Goal: Information Seeking & Learning: Find specific page/section

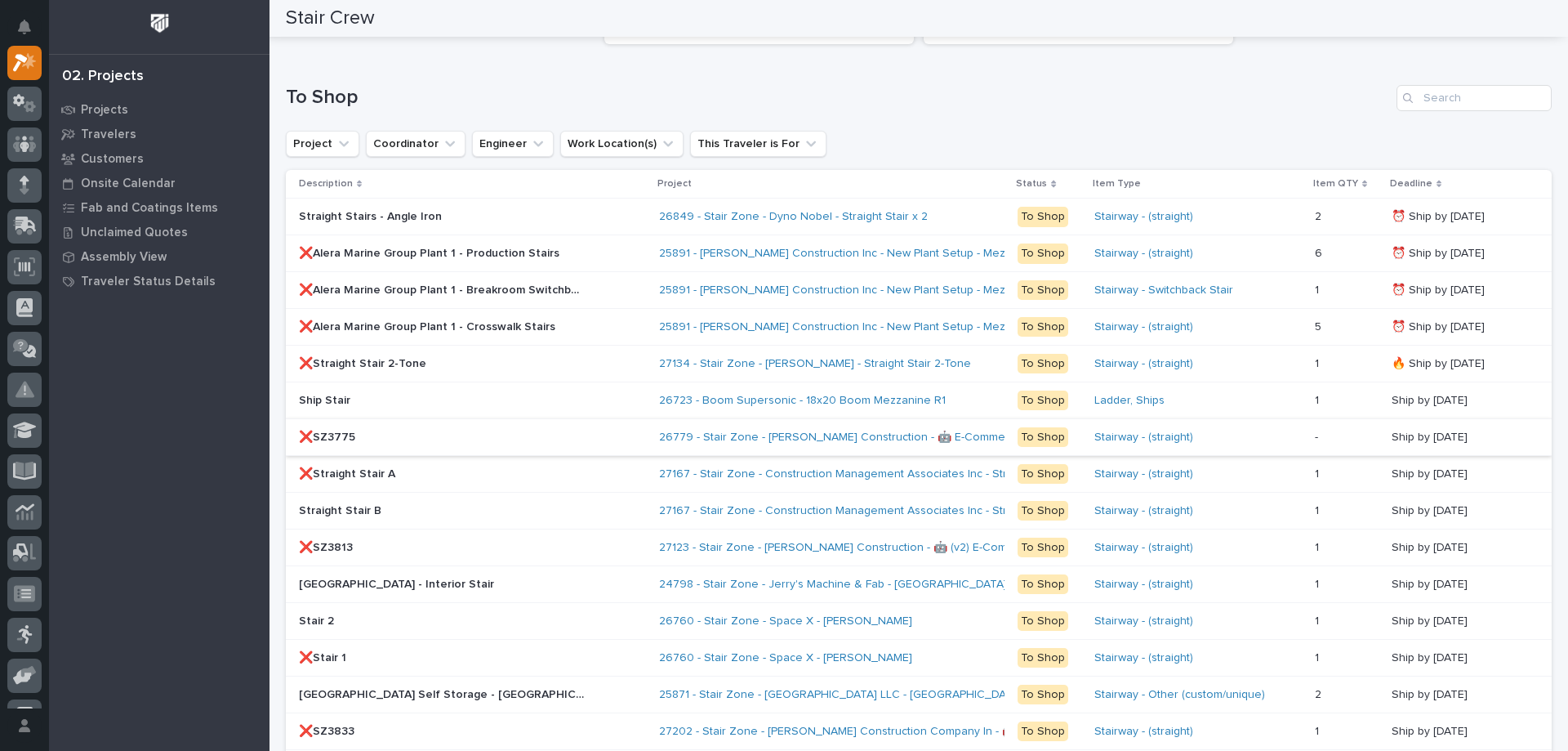
scroll to position [1273, 0]
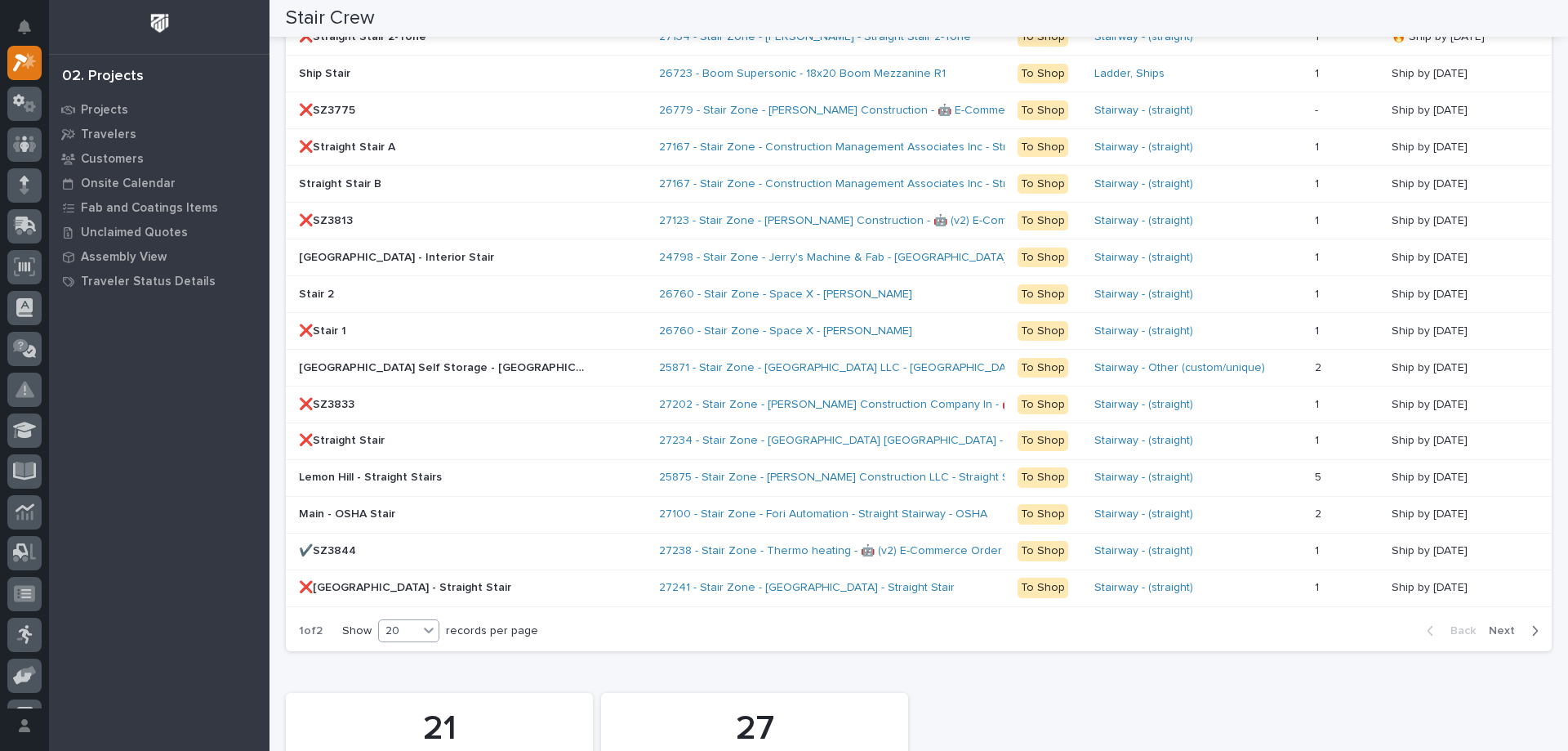
click at [415, 634] on div "20" at bounding box center [399, 631] width 39 height 17
click at [408, 686] on div "30" at bounding box center [410, 691] width 60 height 19
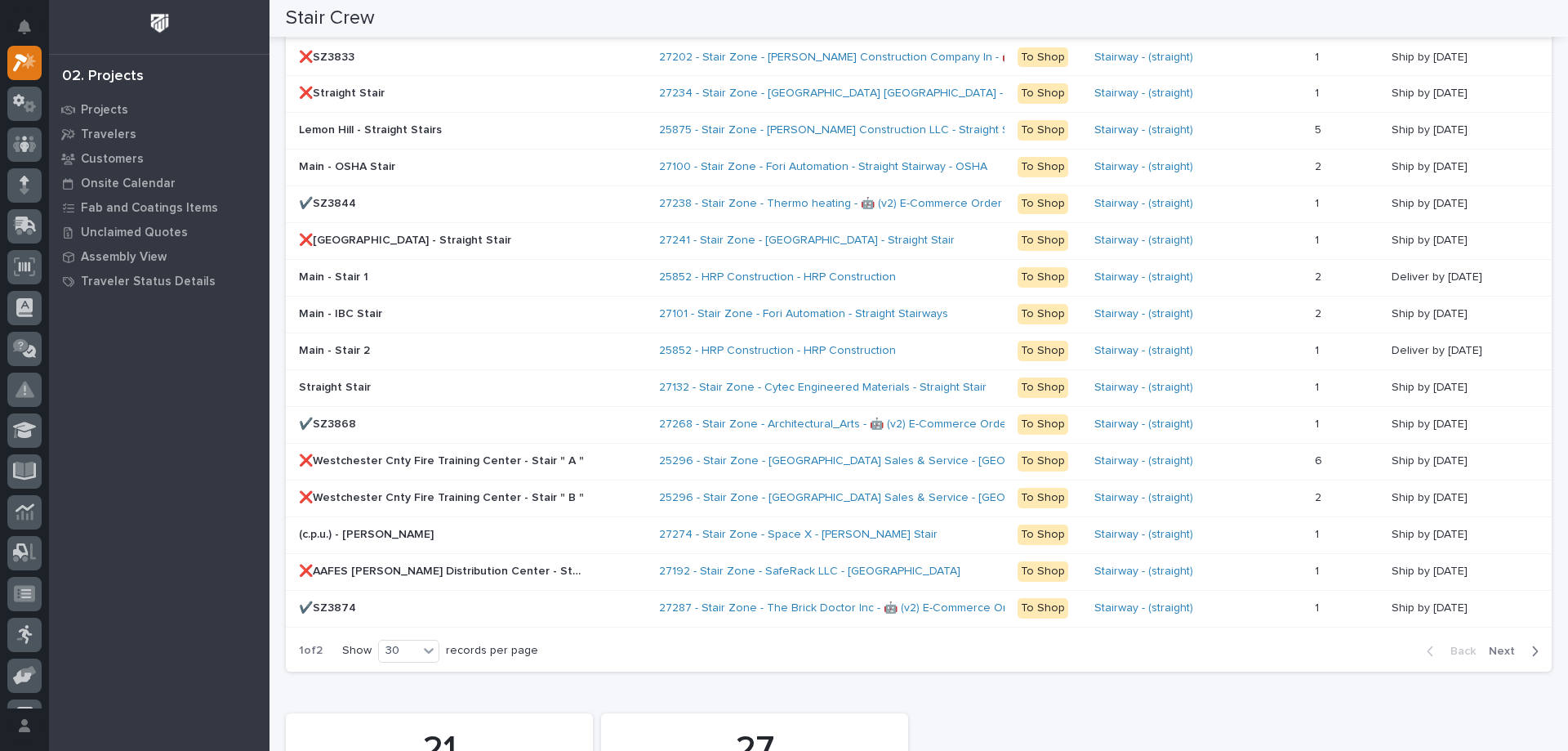
scroll to position [1702, 0]
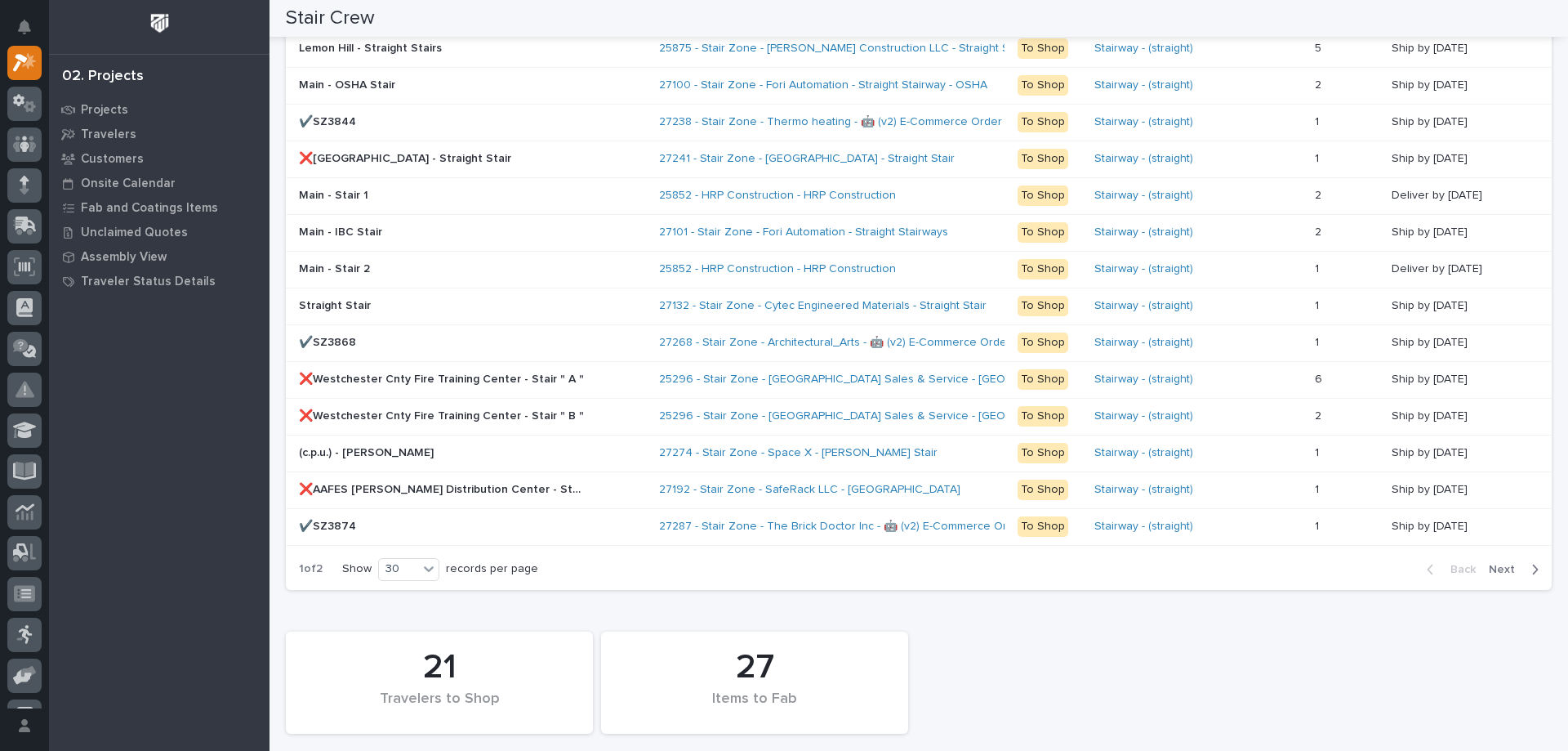
click at [1498, 562] on span "Next" at bounding box center [1506, 570] width 36 height 15
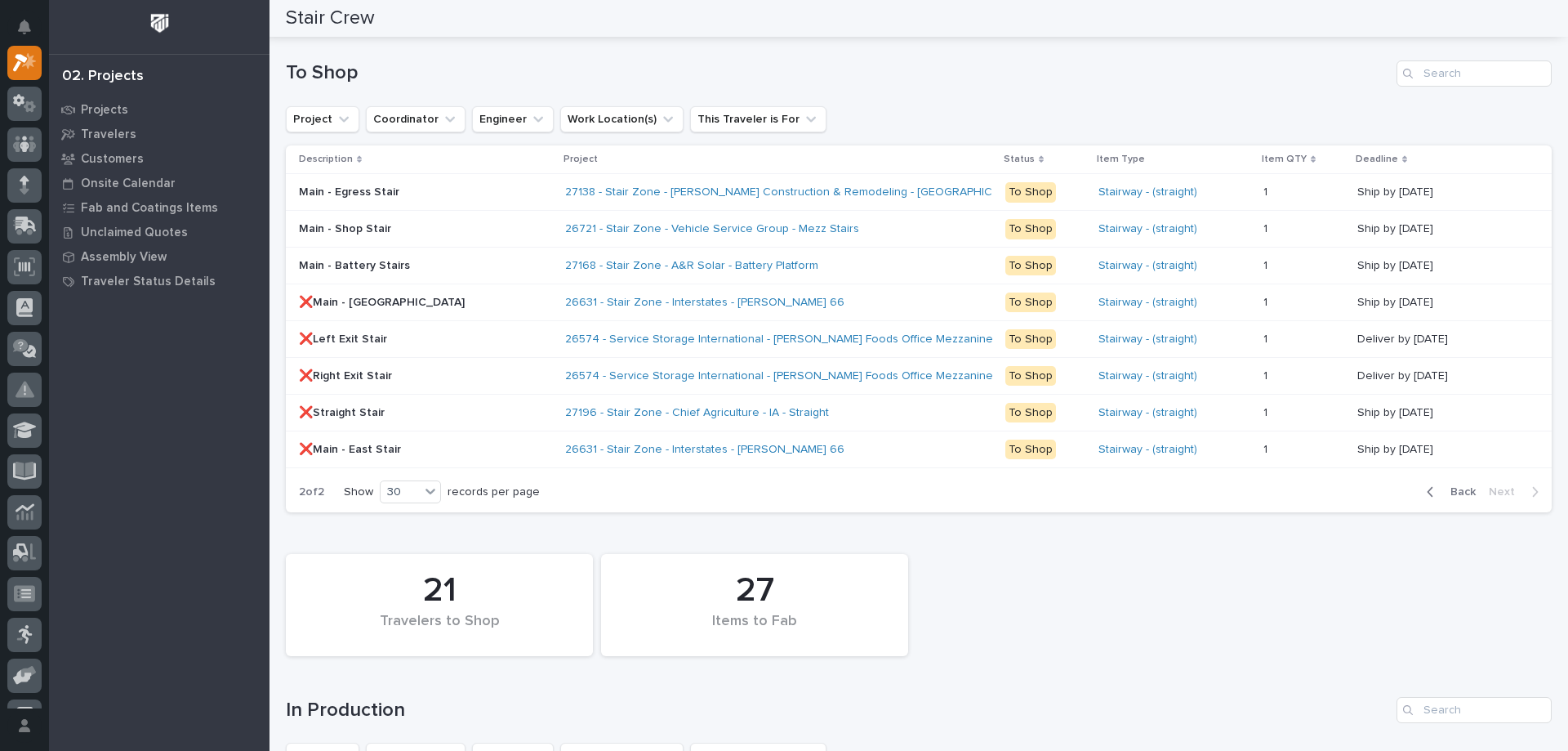
scroll to position [889, 0]
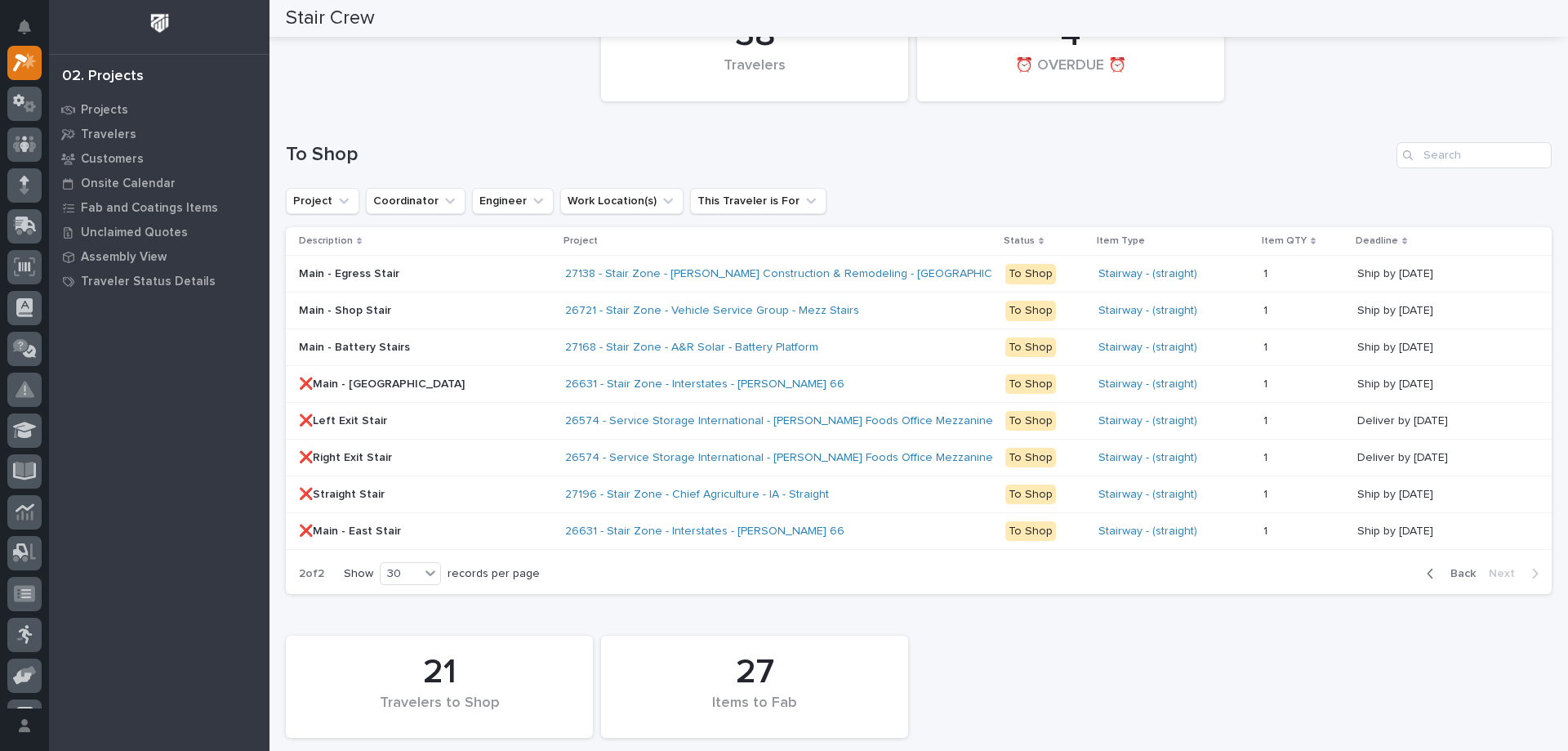
click at [1456, 571] on span "Back" at bounding box center [1458, 574] width 35 height 15
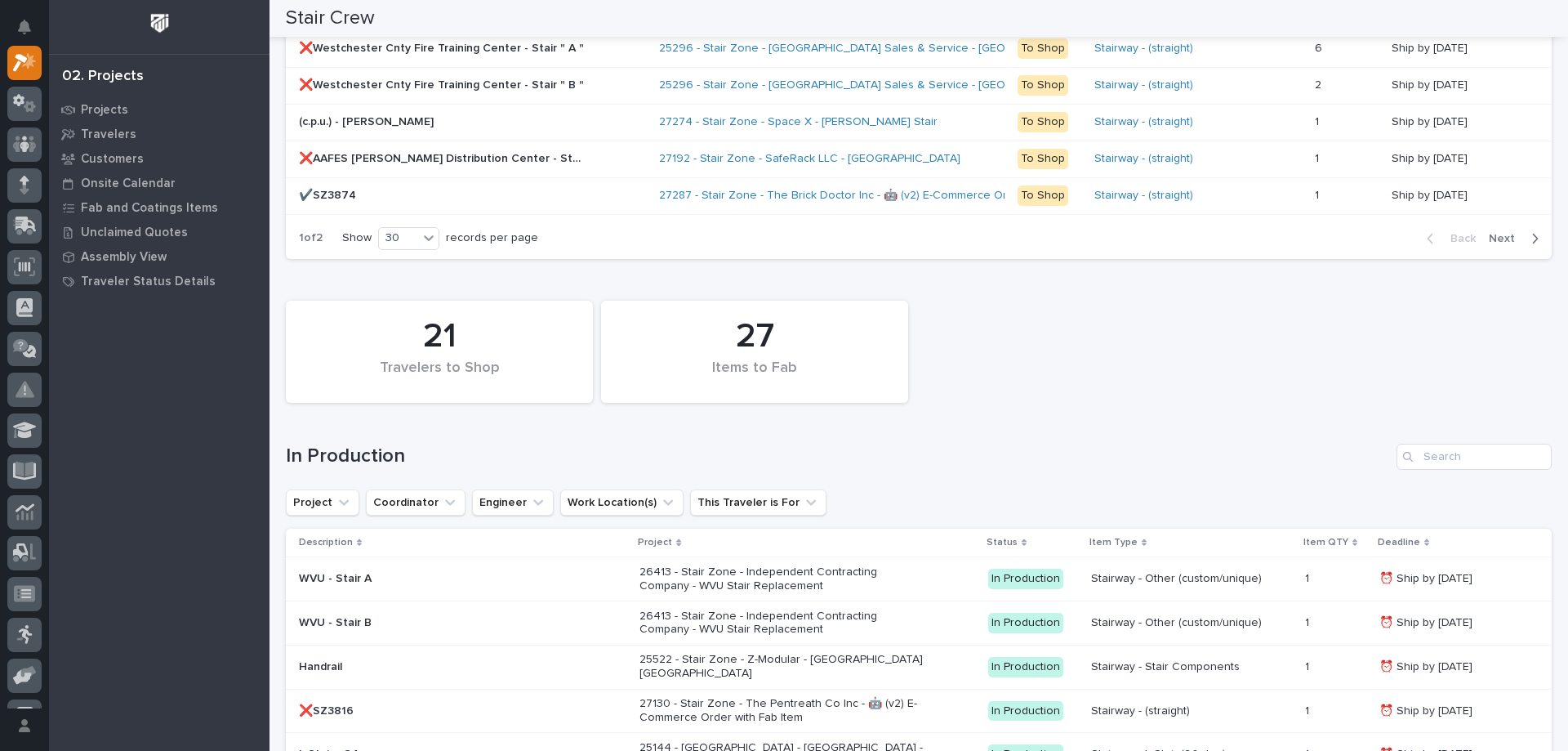
scroll to position [1951, 0]
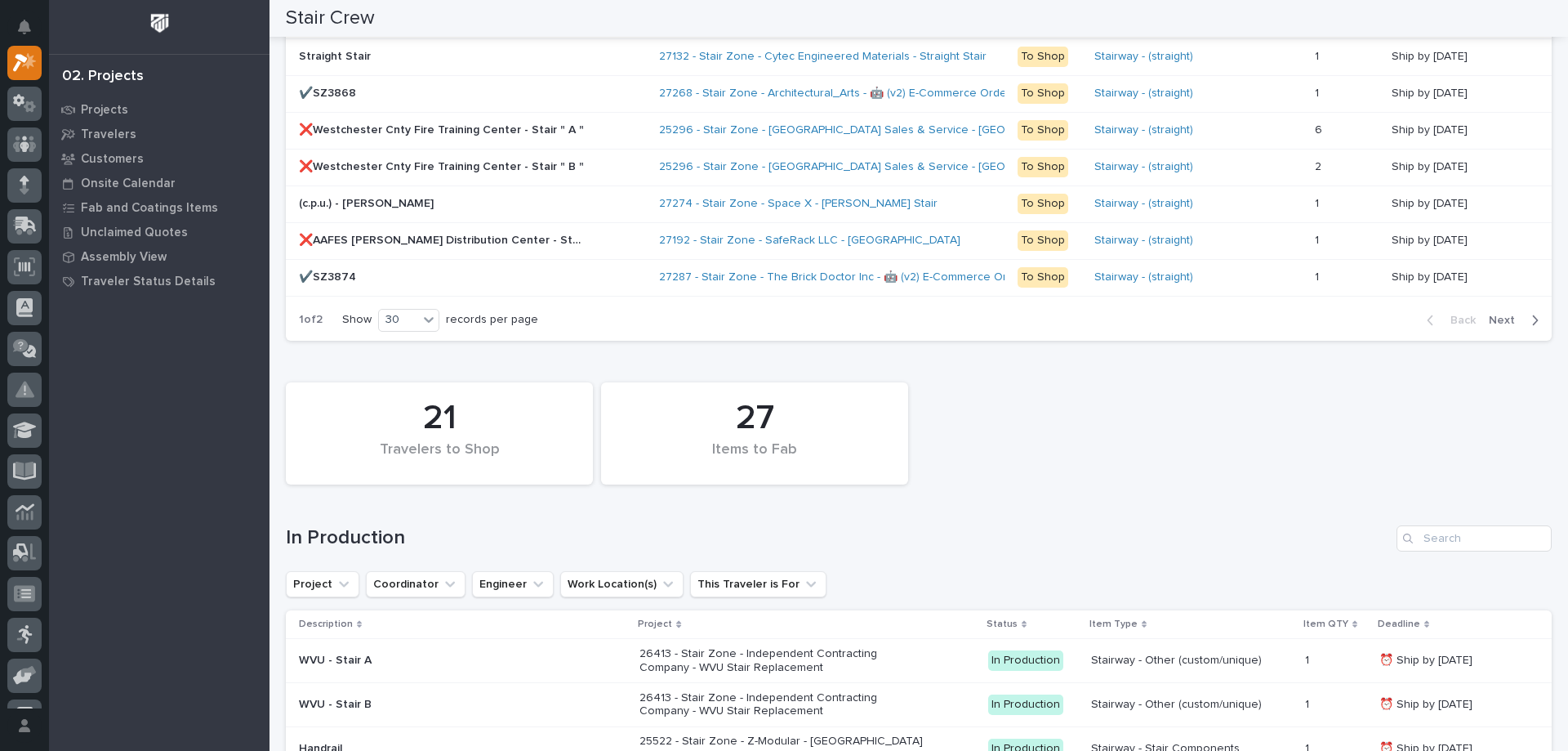
click at [1492, 322] on span "Next" at bounding box center [1506, 321] width 36 height 15
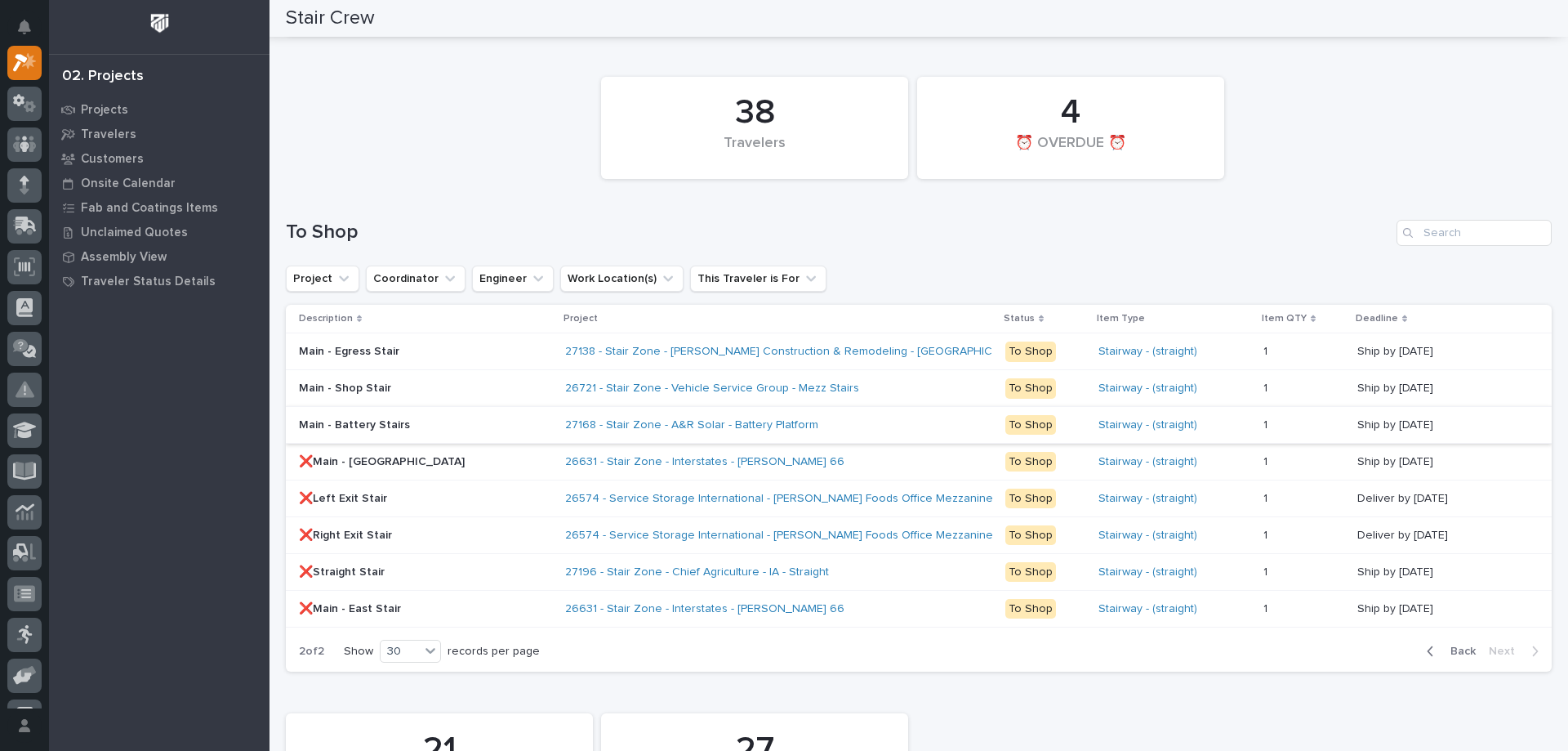
scroll to position [894, 0]
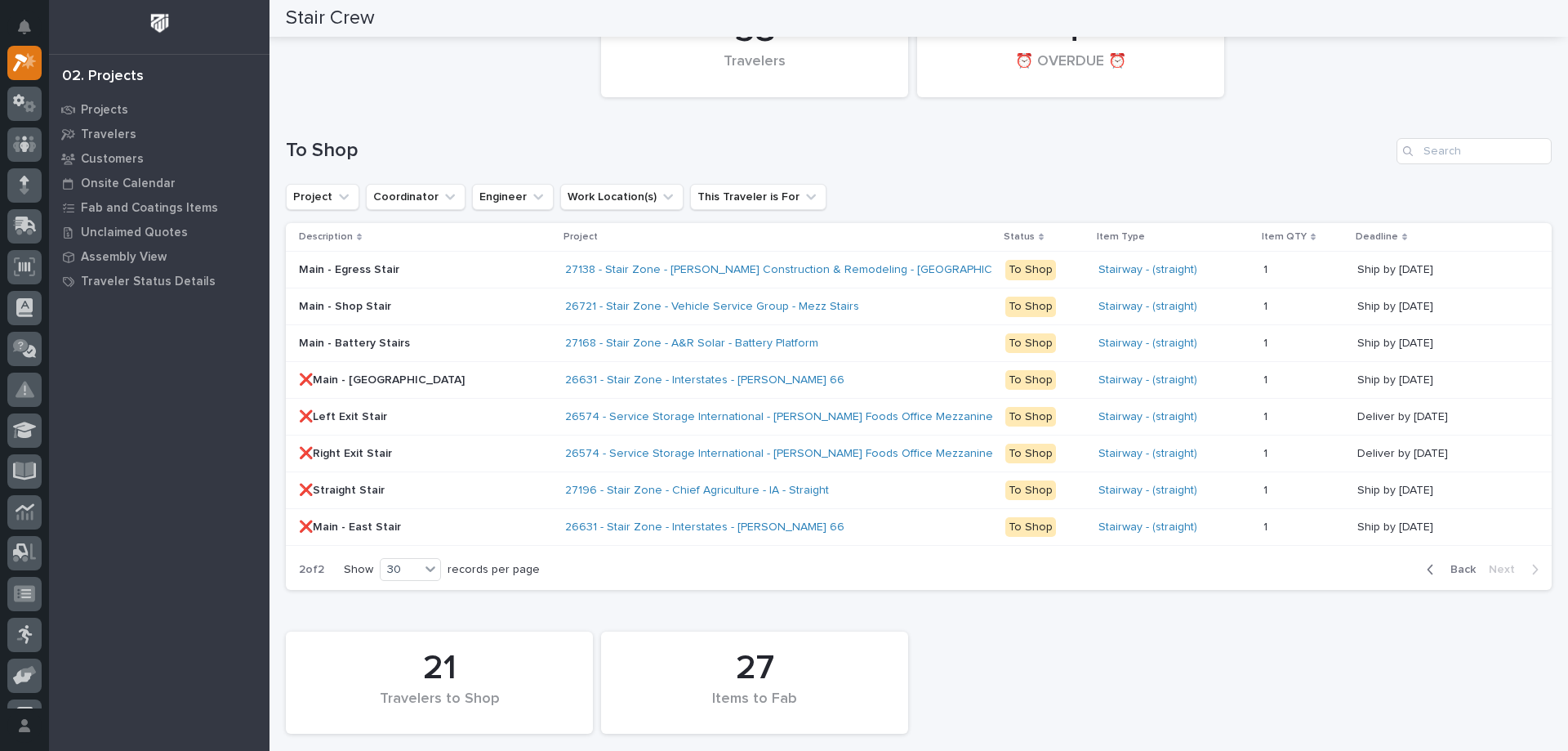
click at [1451, 570] on span "Back" at bounding box center [1458, 570] width 35 height 15
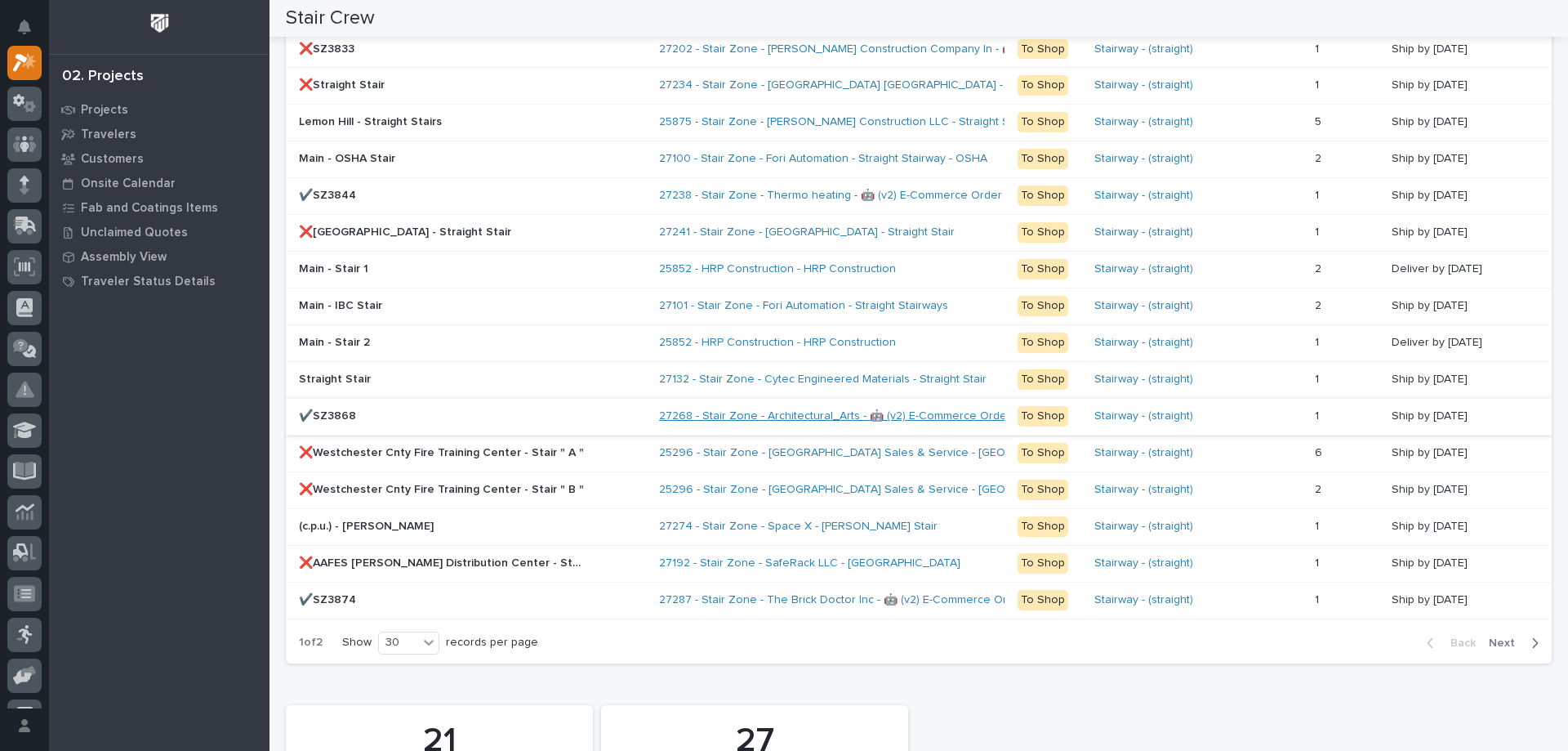
scroll to position [1710, 0]
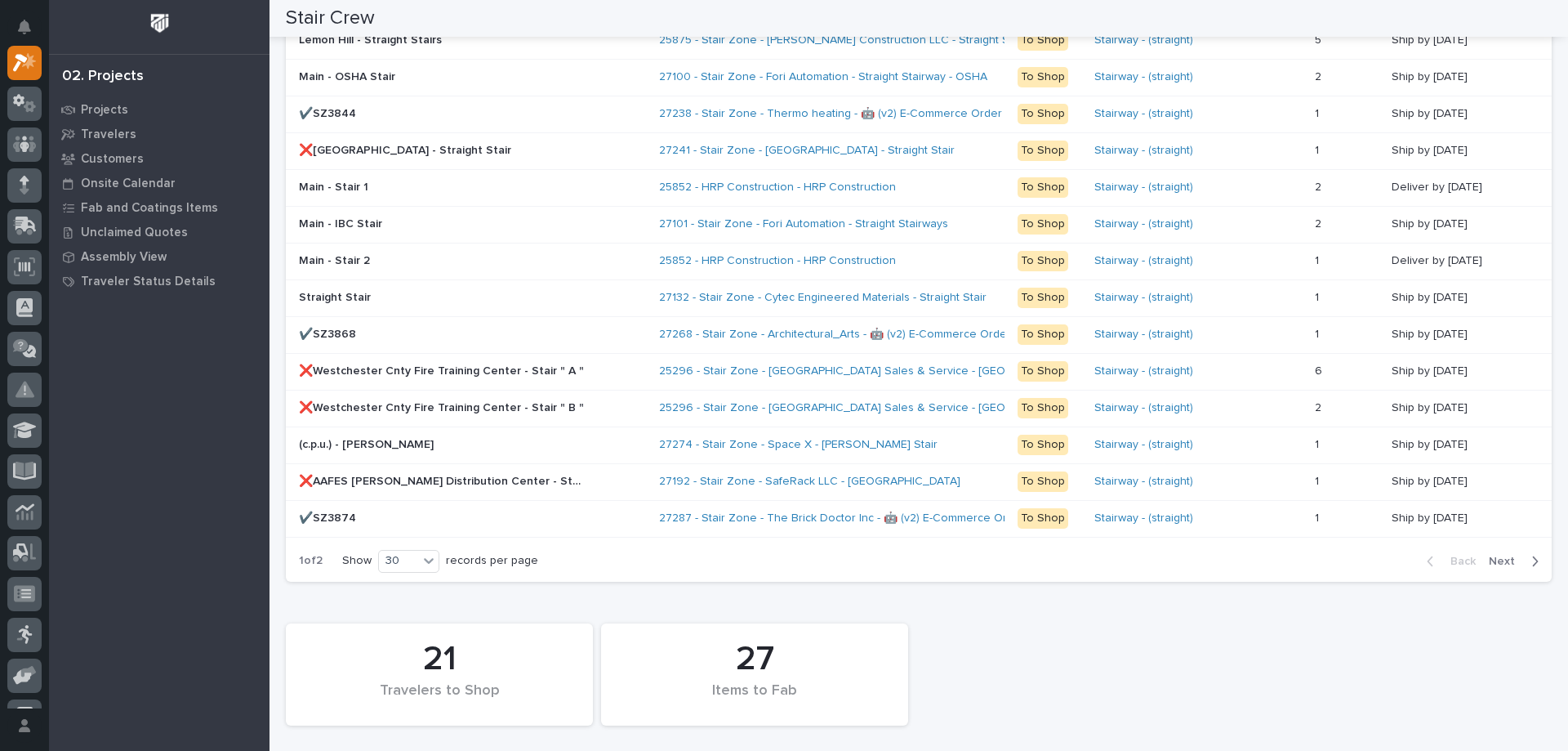
click at [1496, 561] on span "Next" at bounding box center [1506, 561] width 36 height 15
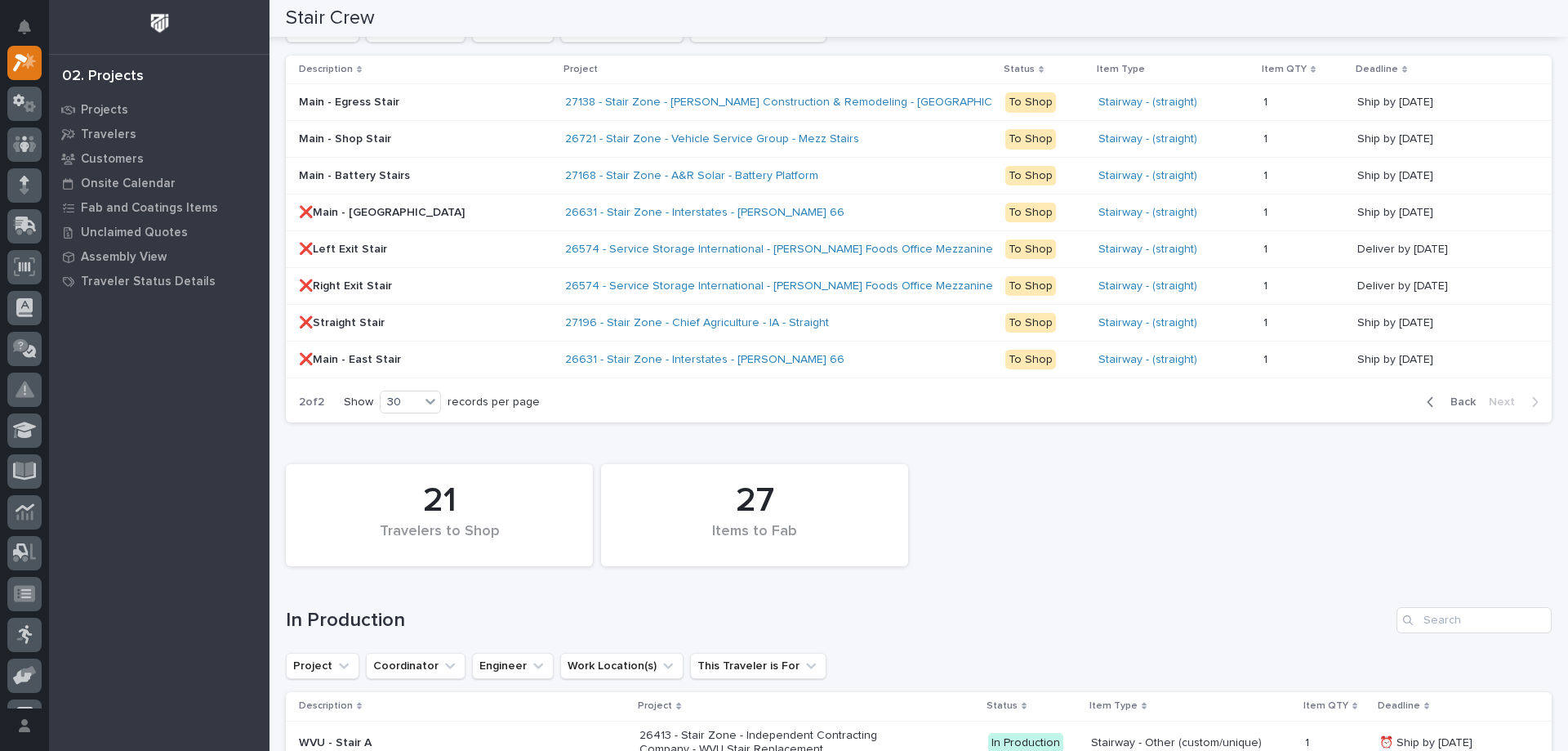
scroll to position [979, 0]
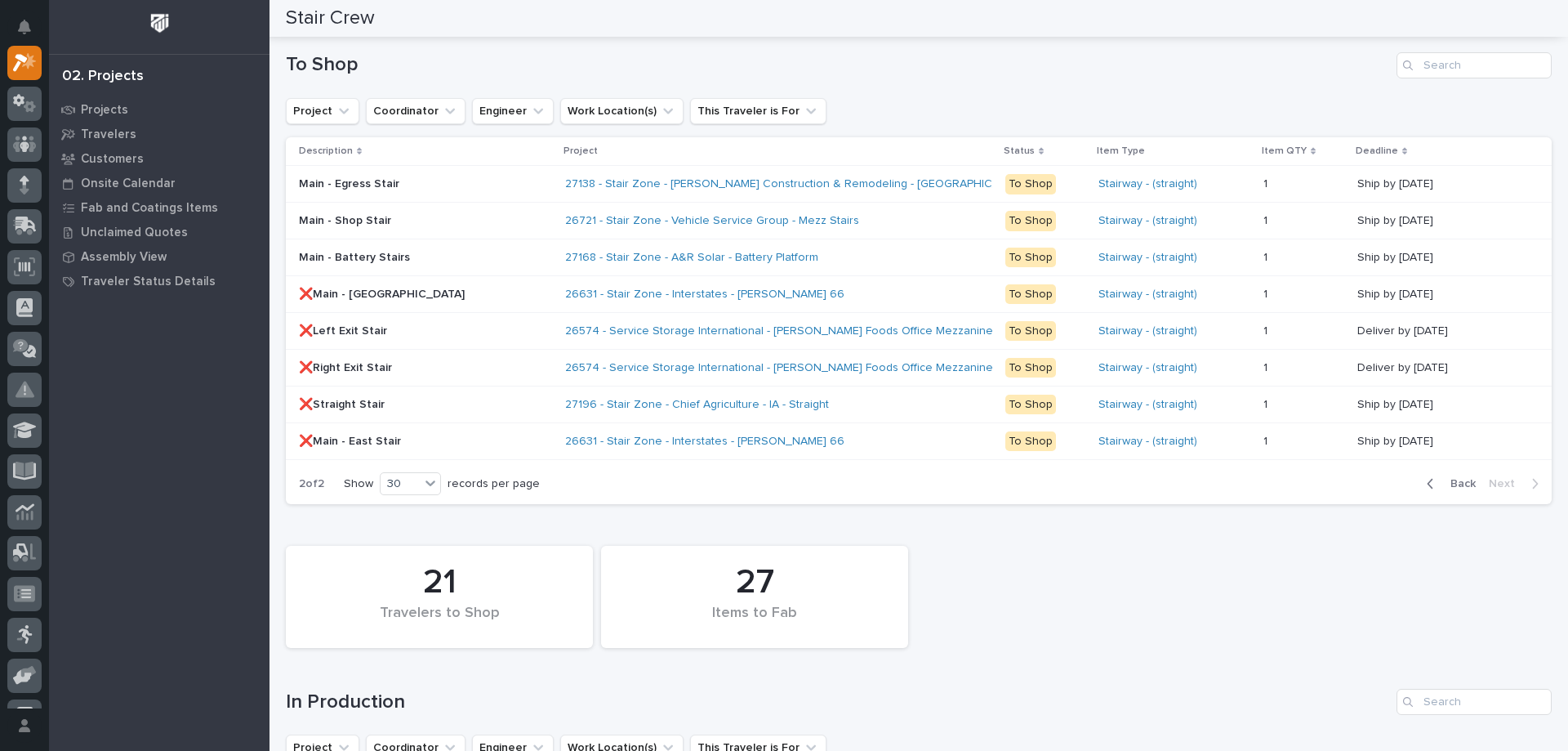
click at [1444, 482] on span "Back" at bounding box center [1458, 483] width 35 height 15
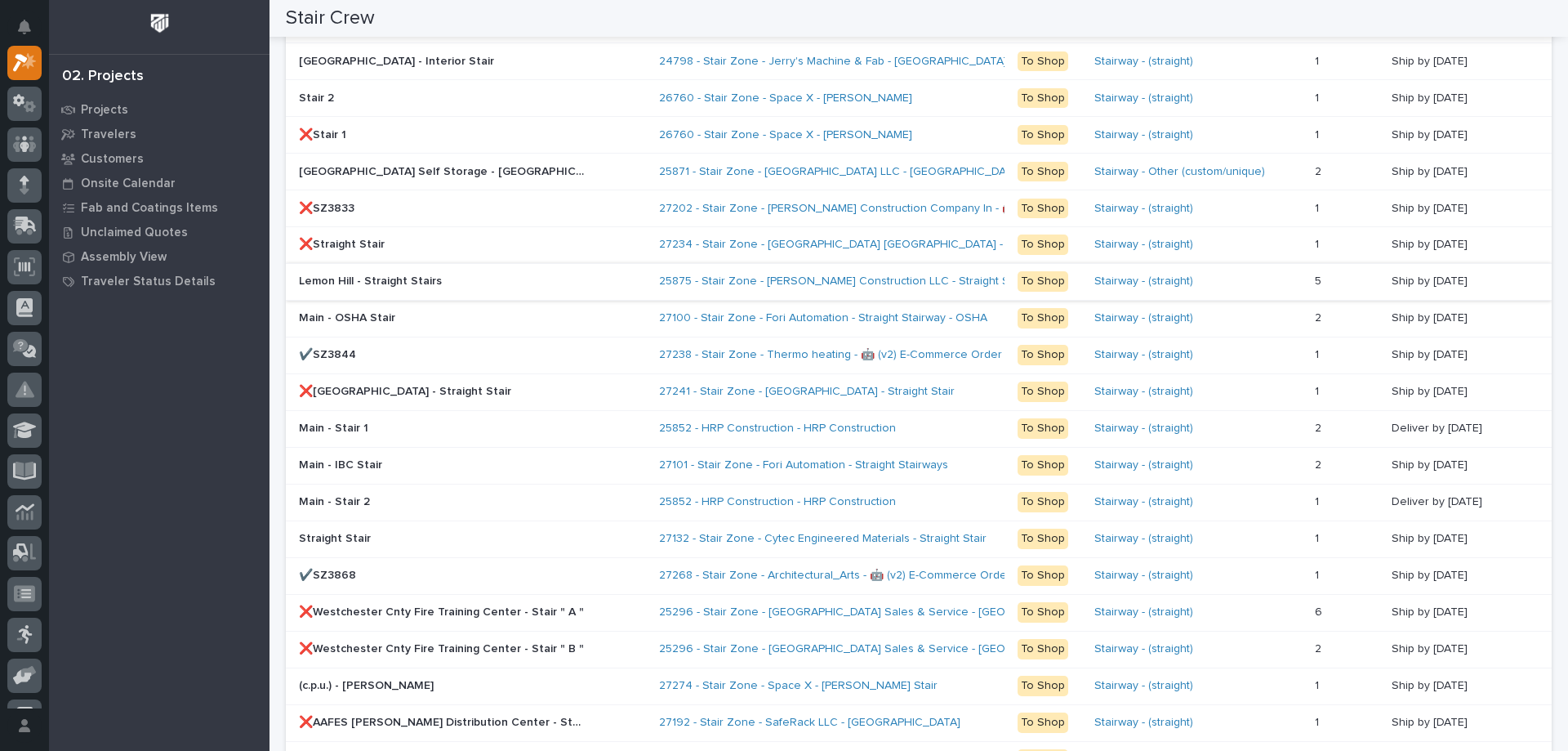
scroll to position [1551, 0]
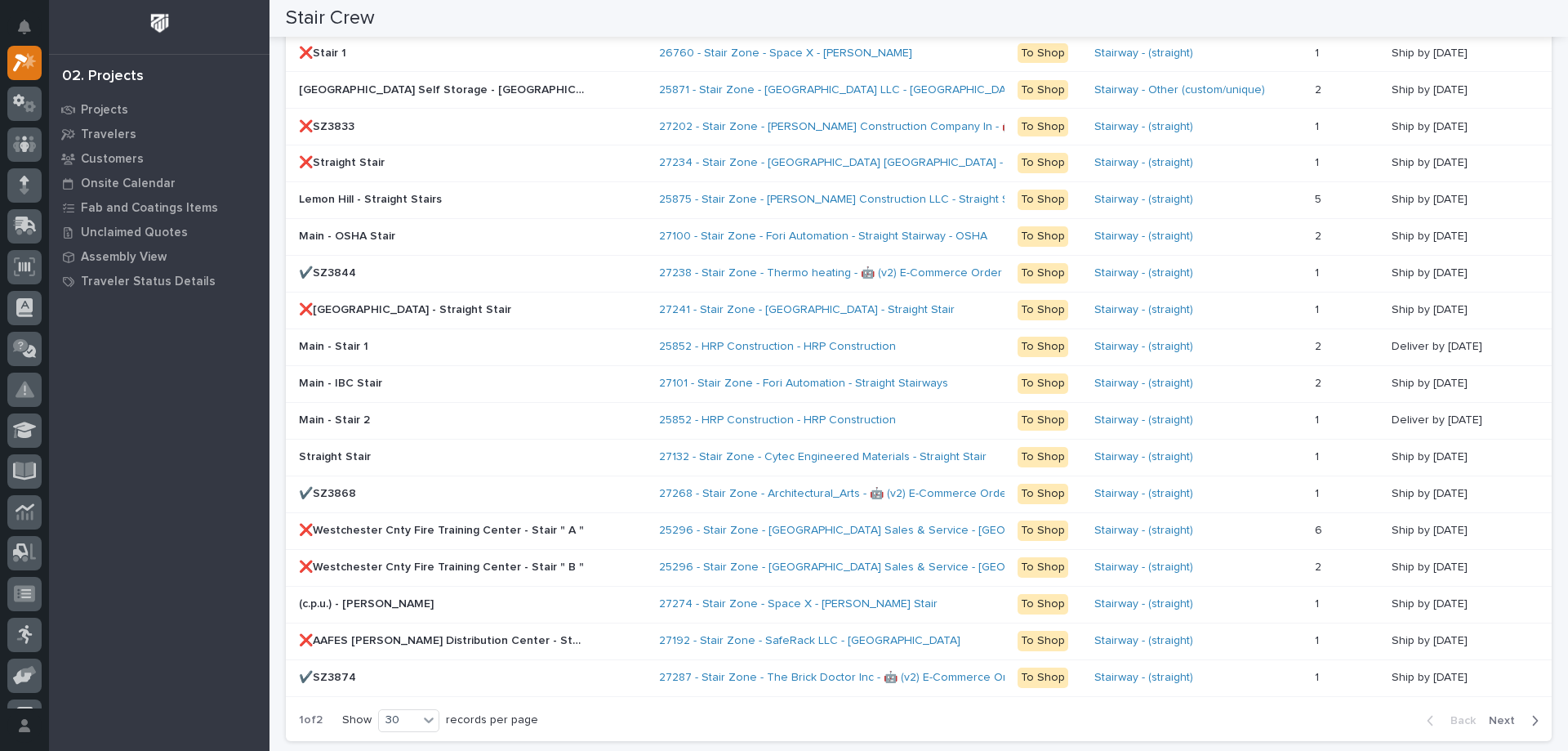
click at [1503, 721] on span "Next" at bounding box center [1506, 721] width 36 height 15
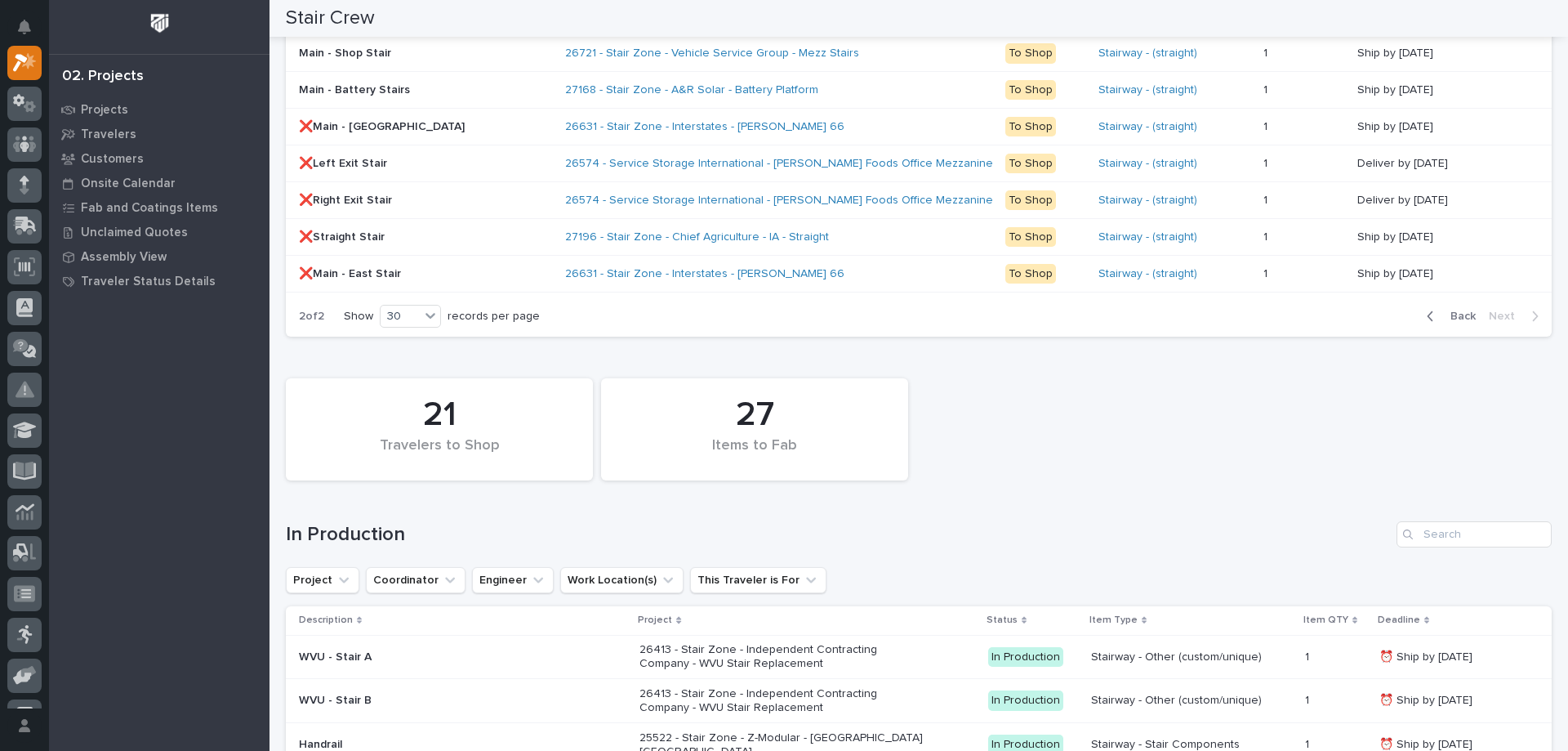
scroll to position [820, 0]
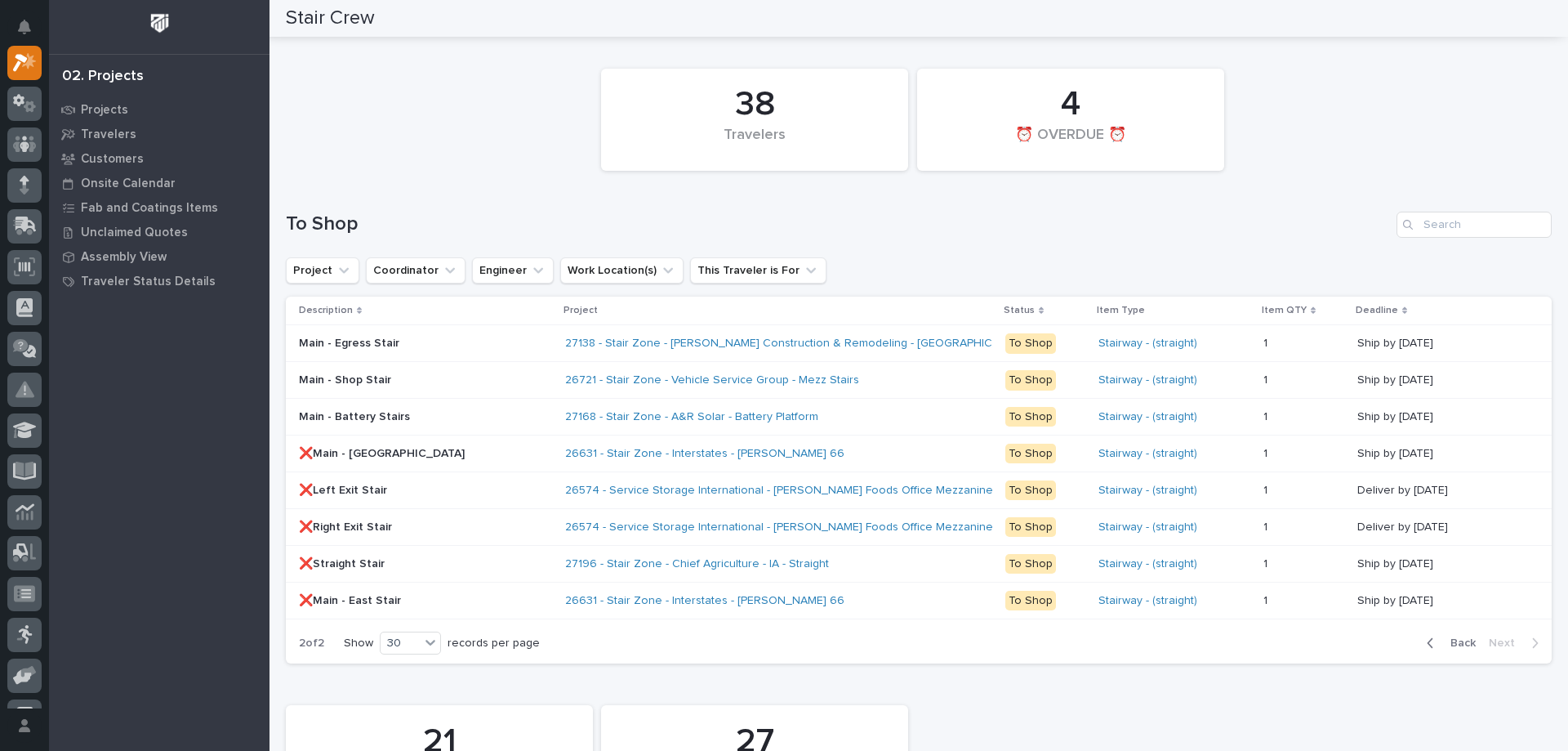
click at [1451, 645] on span "Back" at bounding box center [1458, 643] width 35 height 15
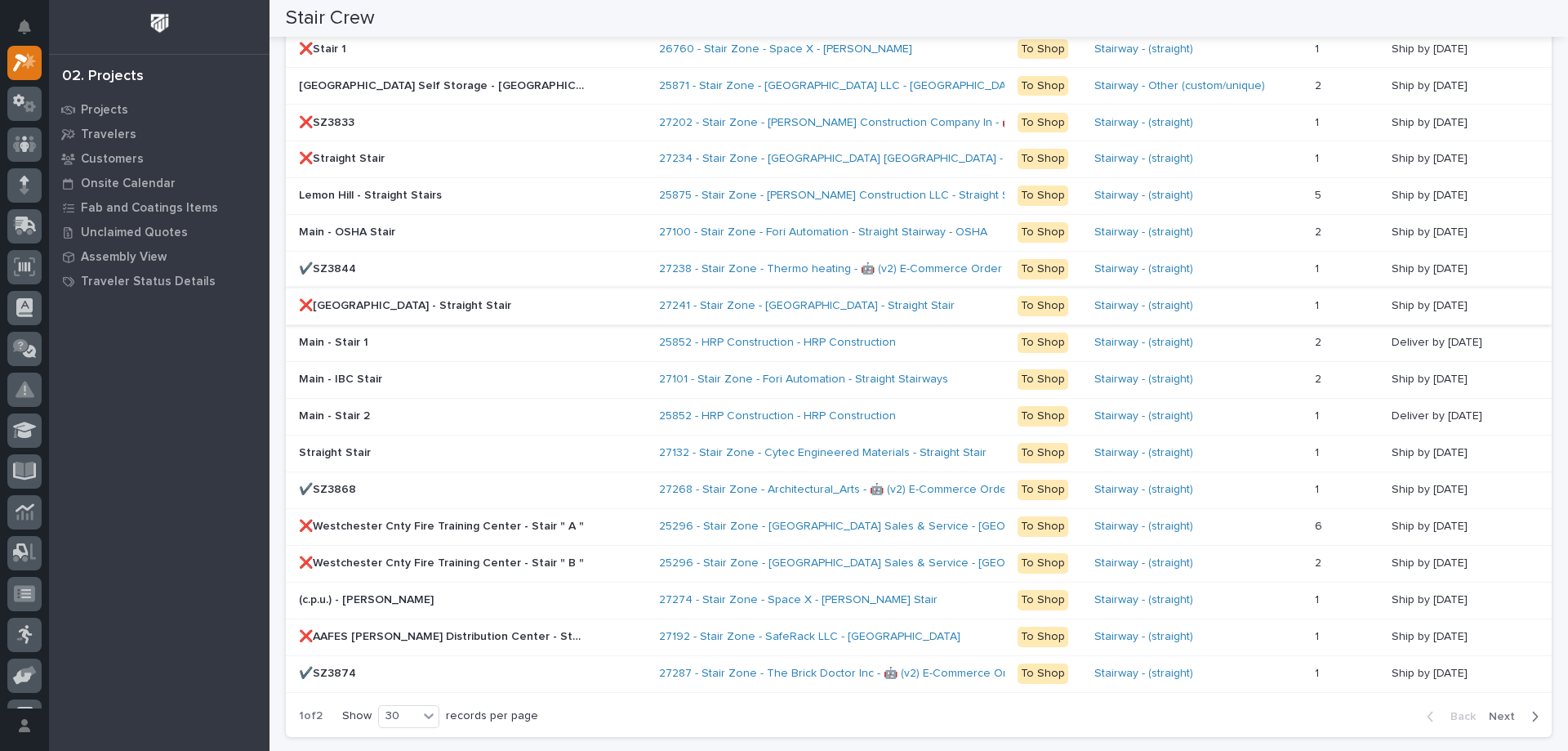
scroll to position [1637, 0]
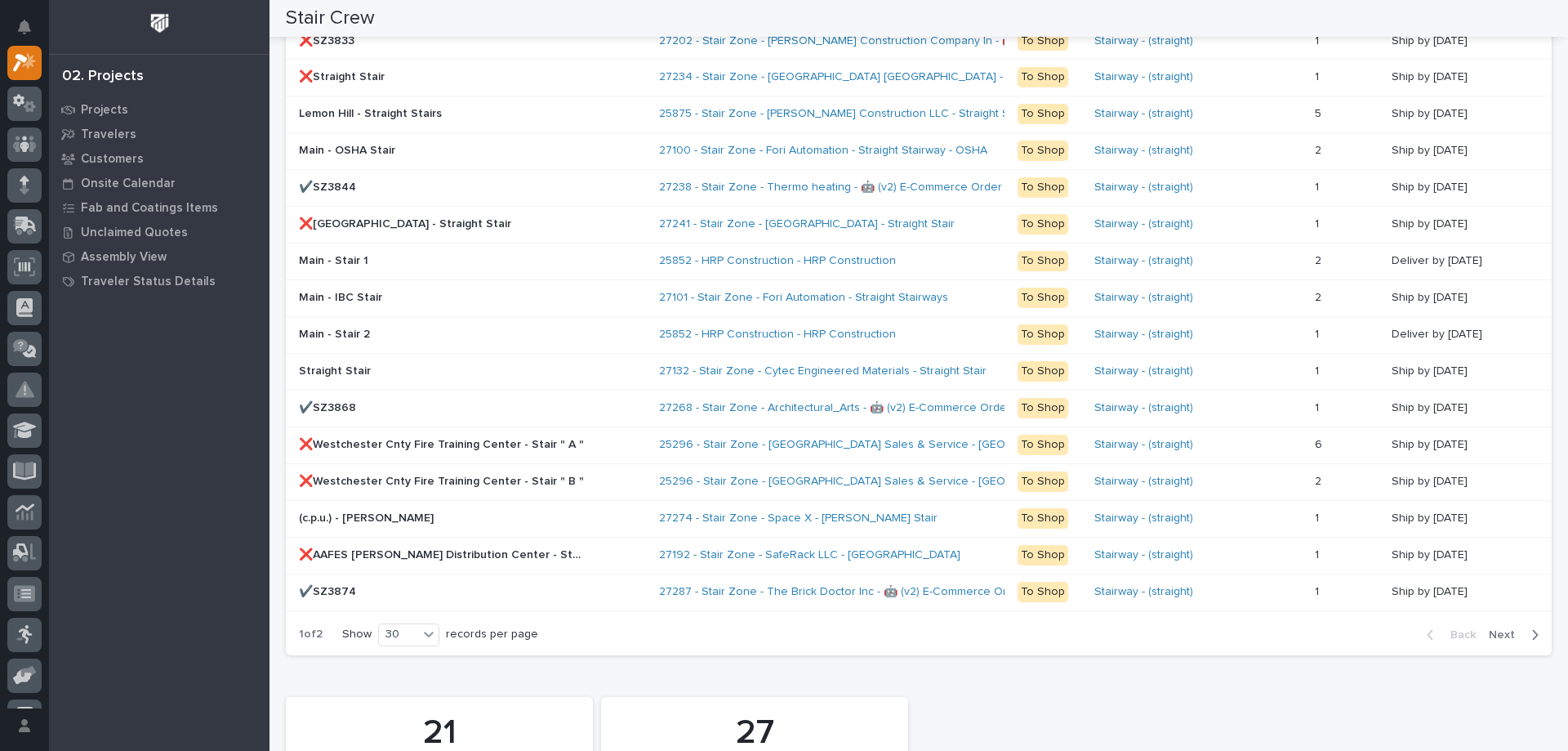
click at [1494, 634] on span "Next" at bounding box center [1506, 635] width 36 height 15
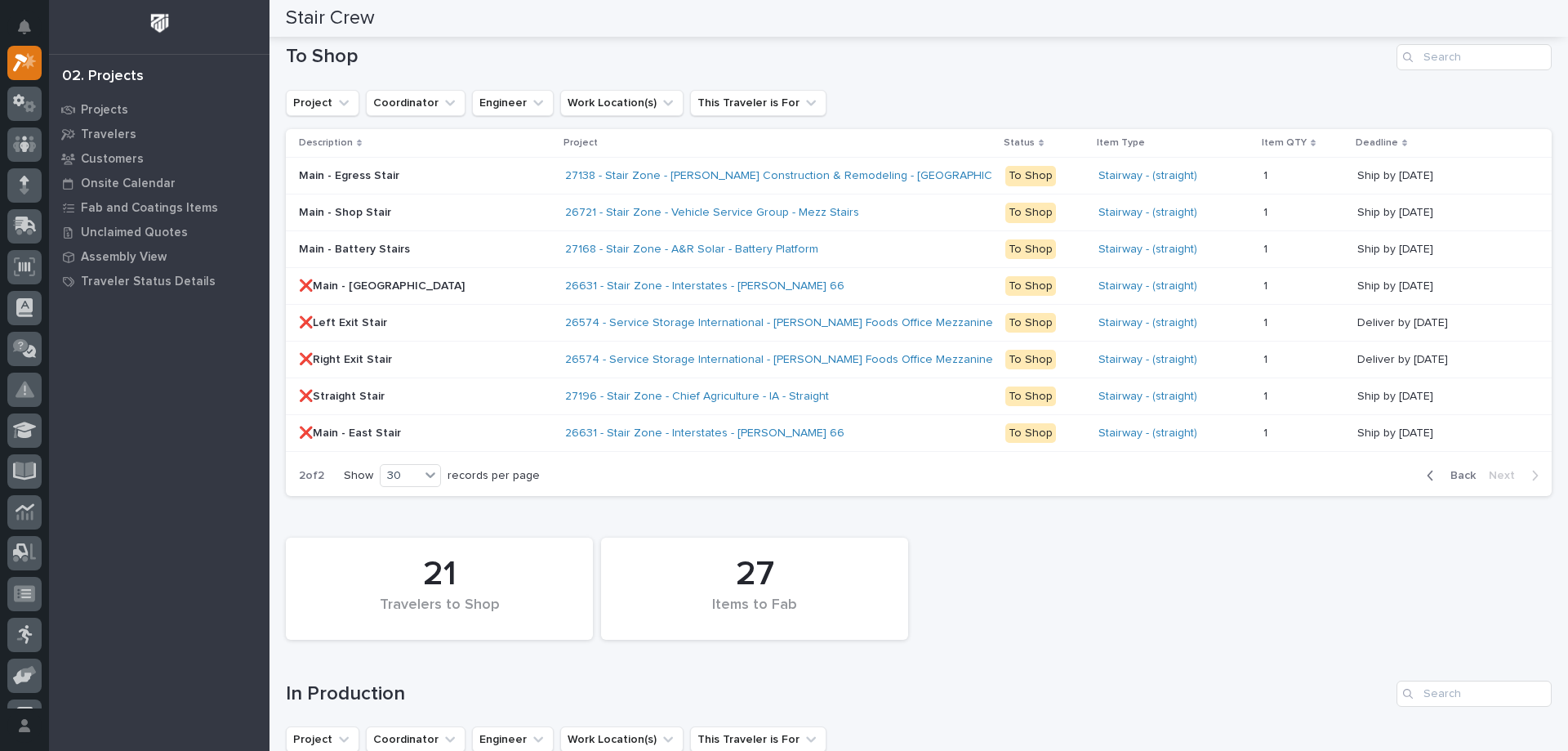
scroll to position [824, 0]
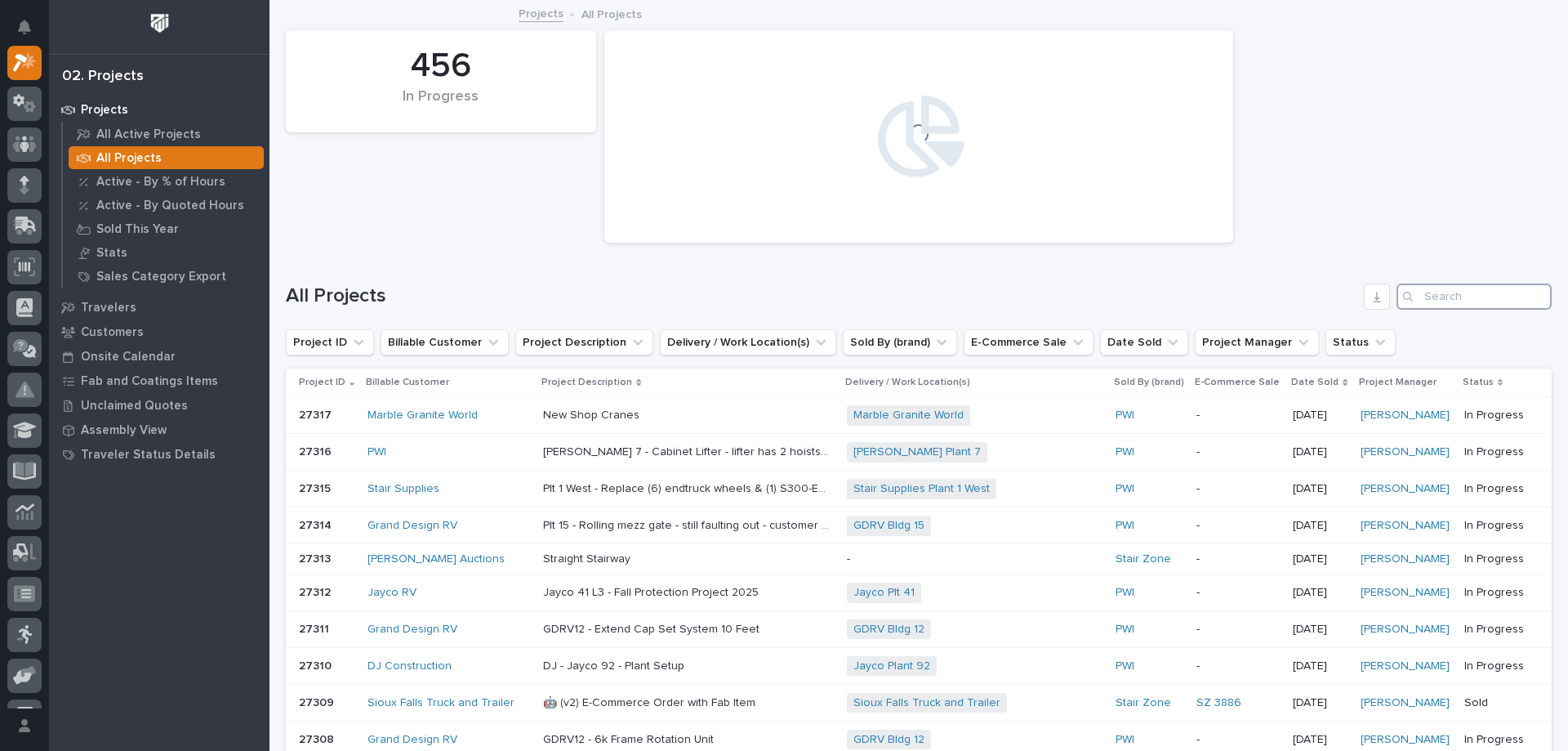
click at [1466, 304] on input "Search" at bounding box center [1473, 296] width 155 height 26
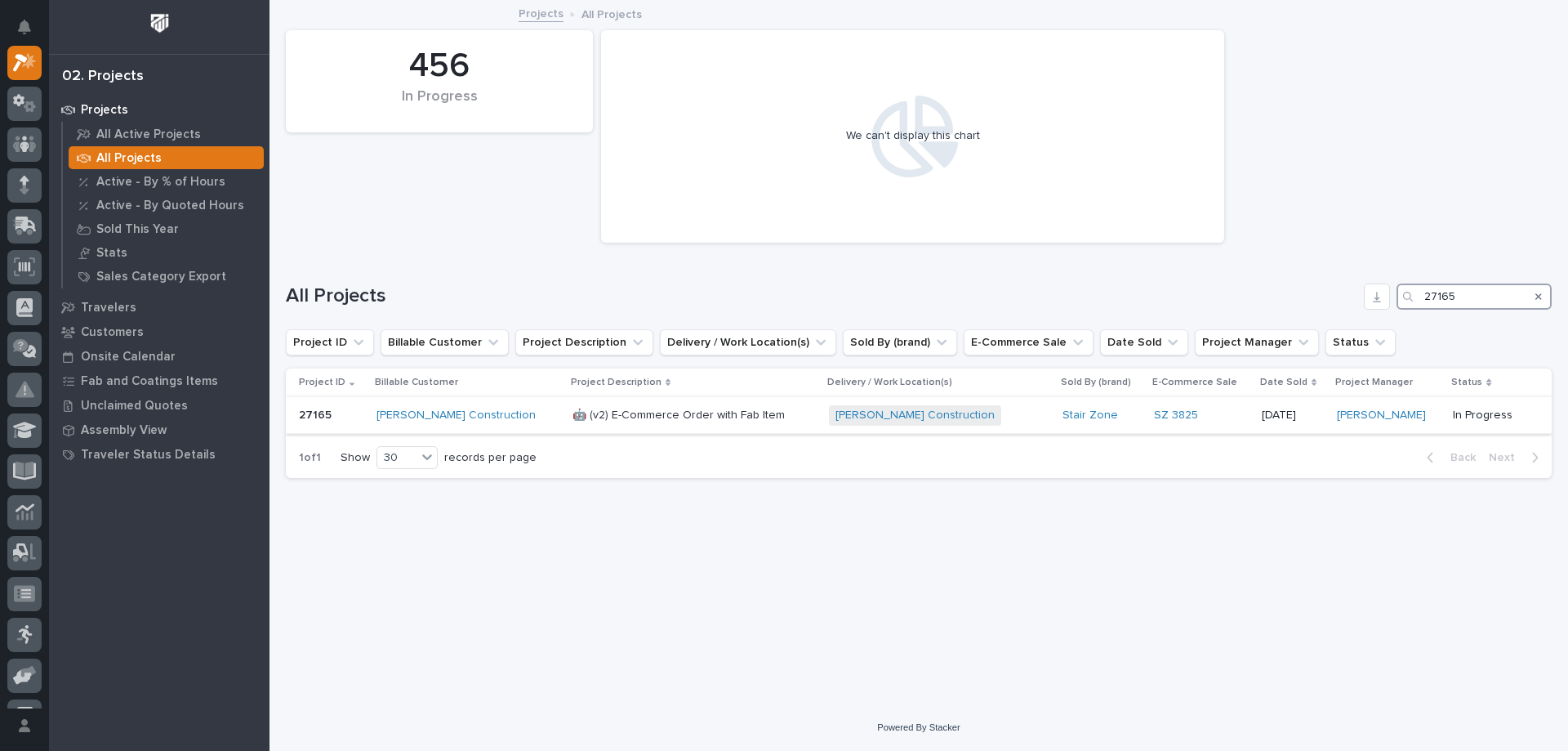
type input "27165"
click at [944, 415] on div "[PERSON_NAME] Construction + 0" at bounding box center [940, 415] width 221 height 20
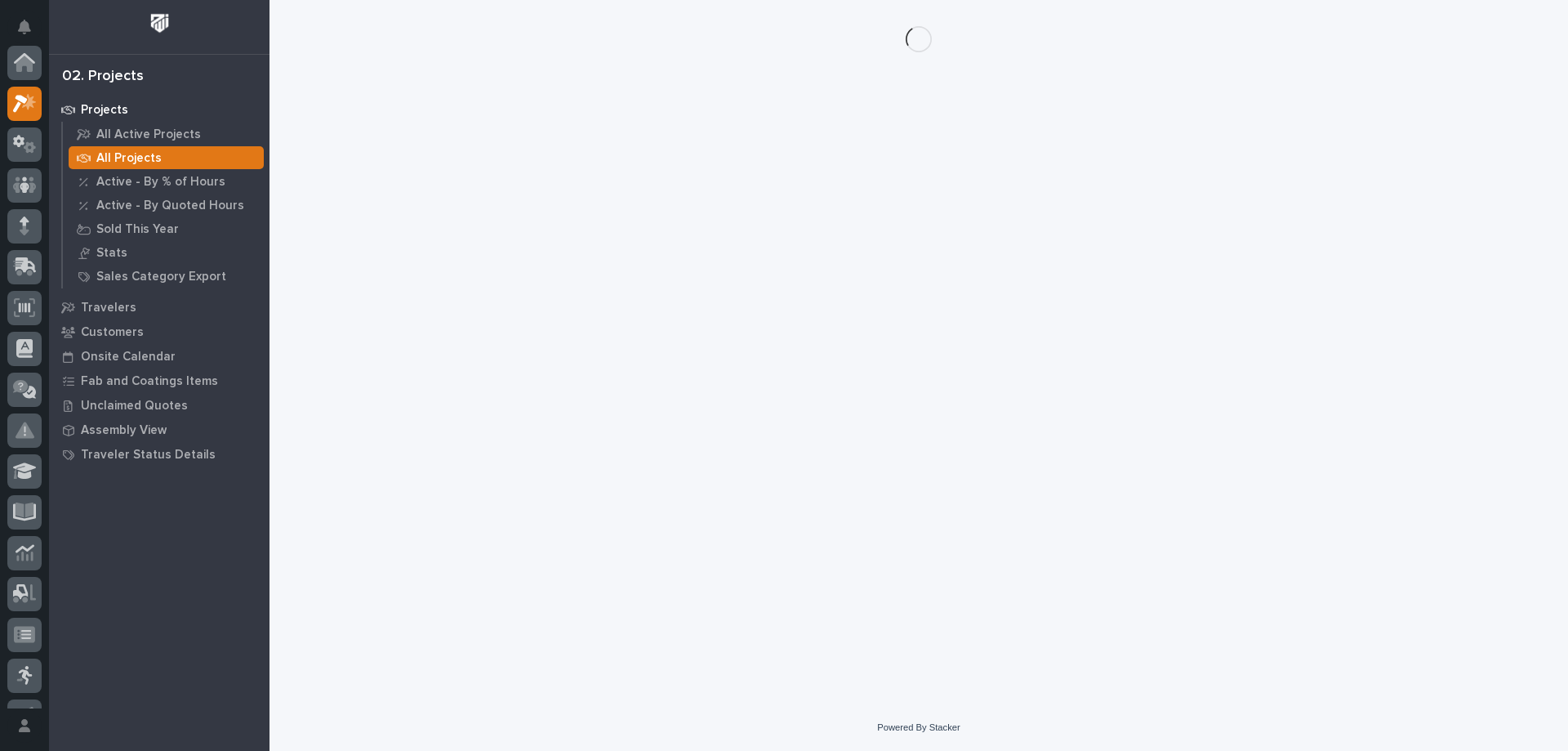
scroll to position [41, 0]
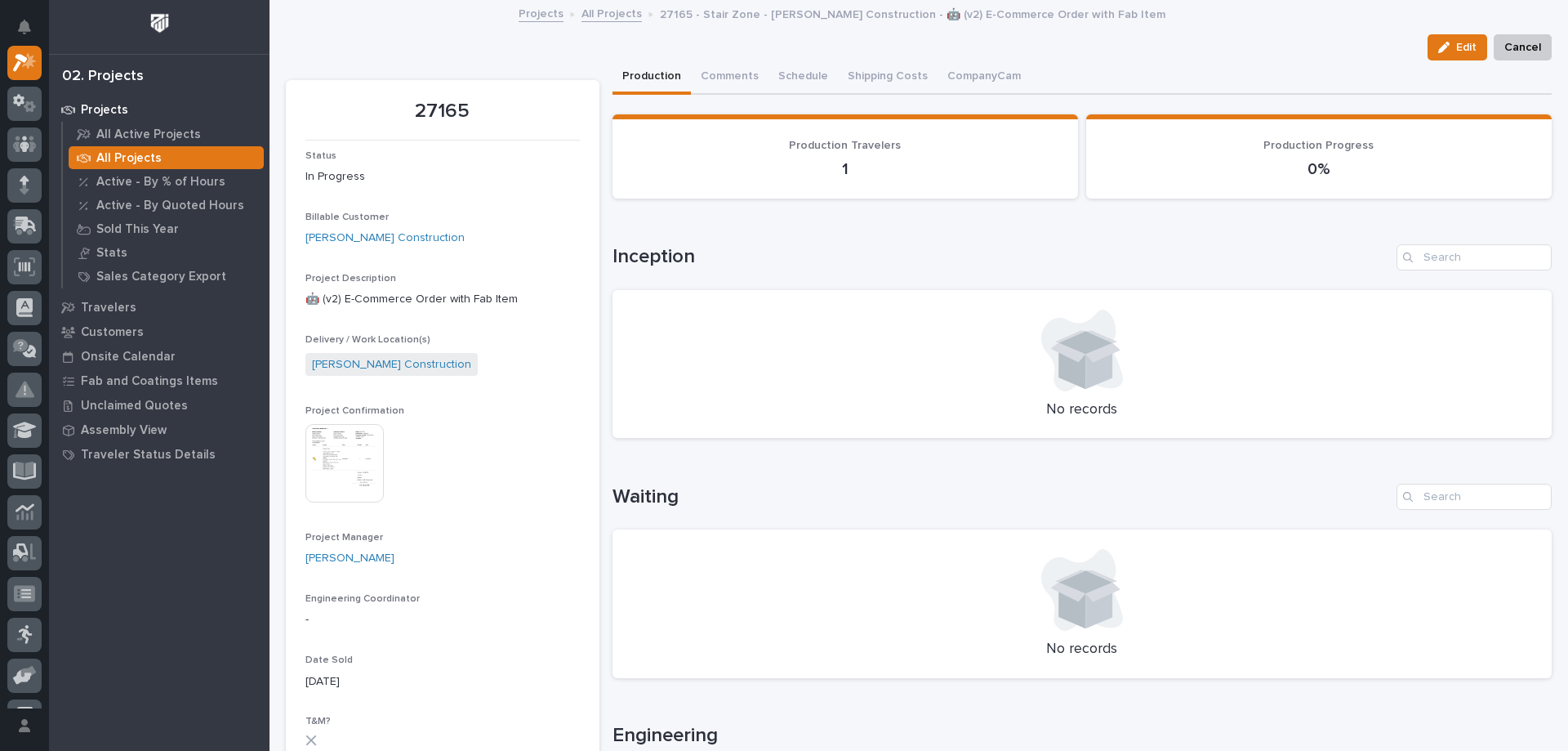
drag, startPoint x: 323, startPoint y: 458, endPoint x: 663, endPoint y: 436, distance: 340.7
click at [325, 459] on img at bounding box center [344, 462] width 78 height 78
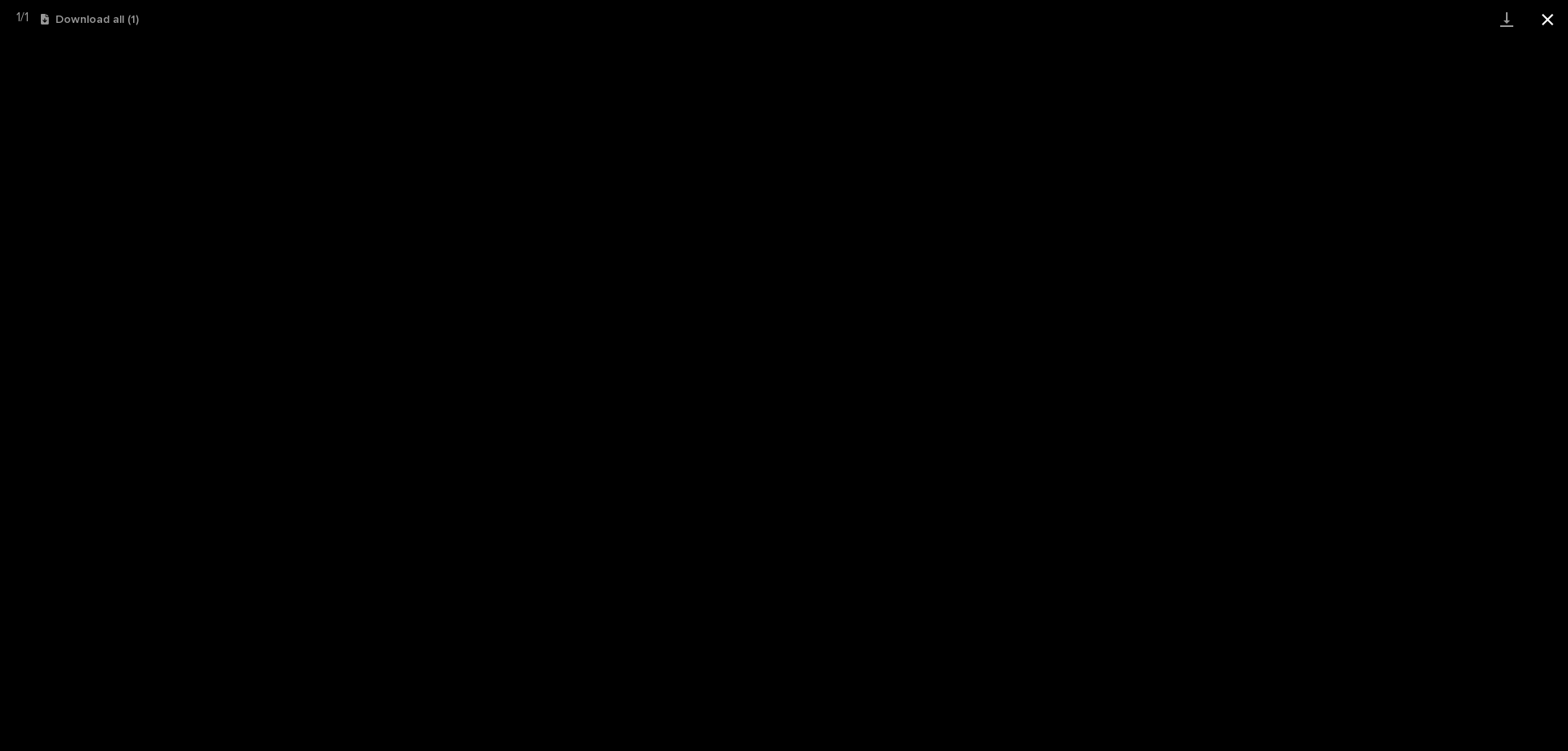
click at [1539, 15] on button "Close gallery" at bounding box center [1547, 19] width 41 height 39
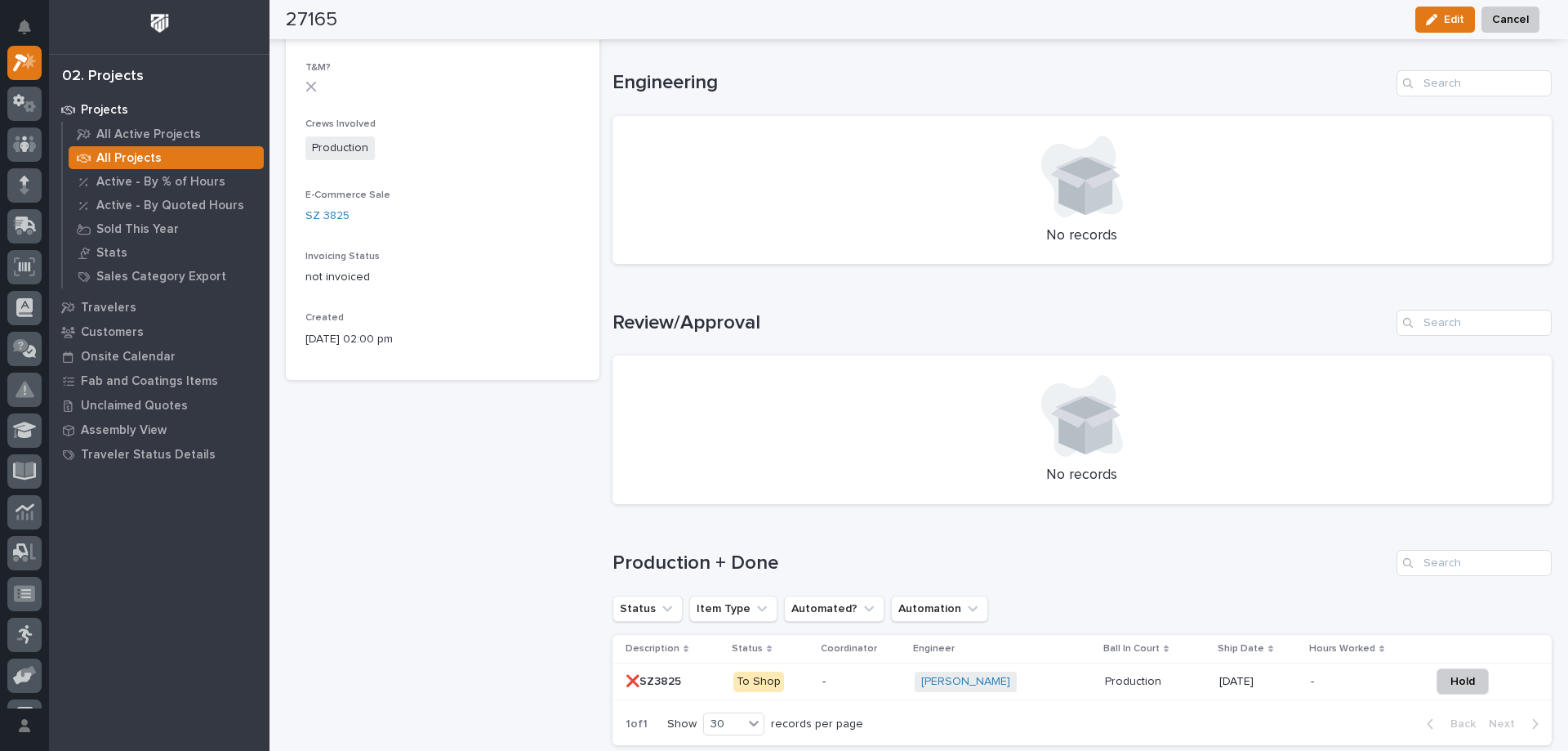
scroll to position [816, 0]
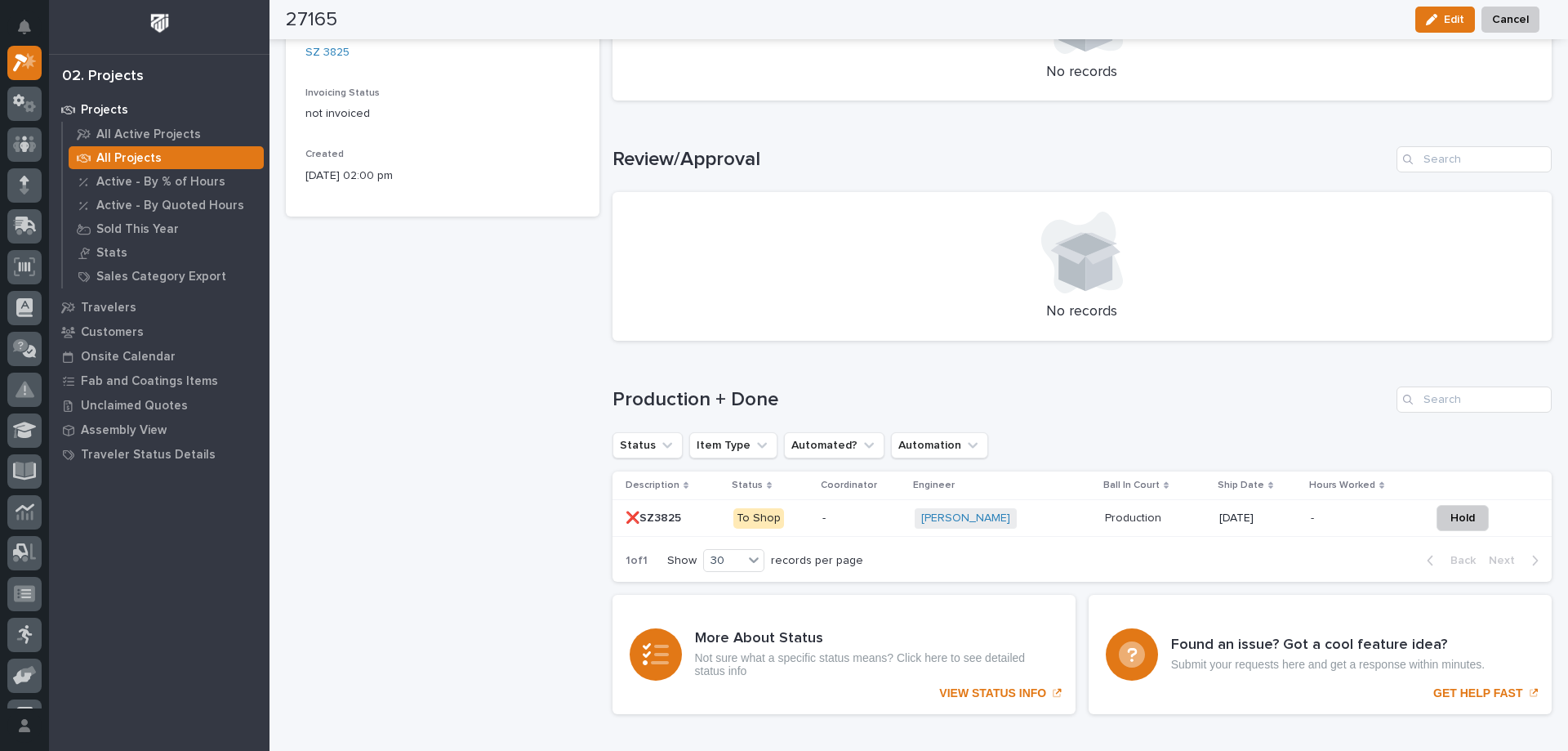
click at [1153, 511] on p at bounding box center [1155, 518] width 102 height 14
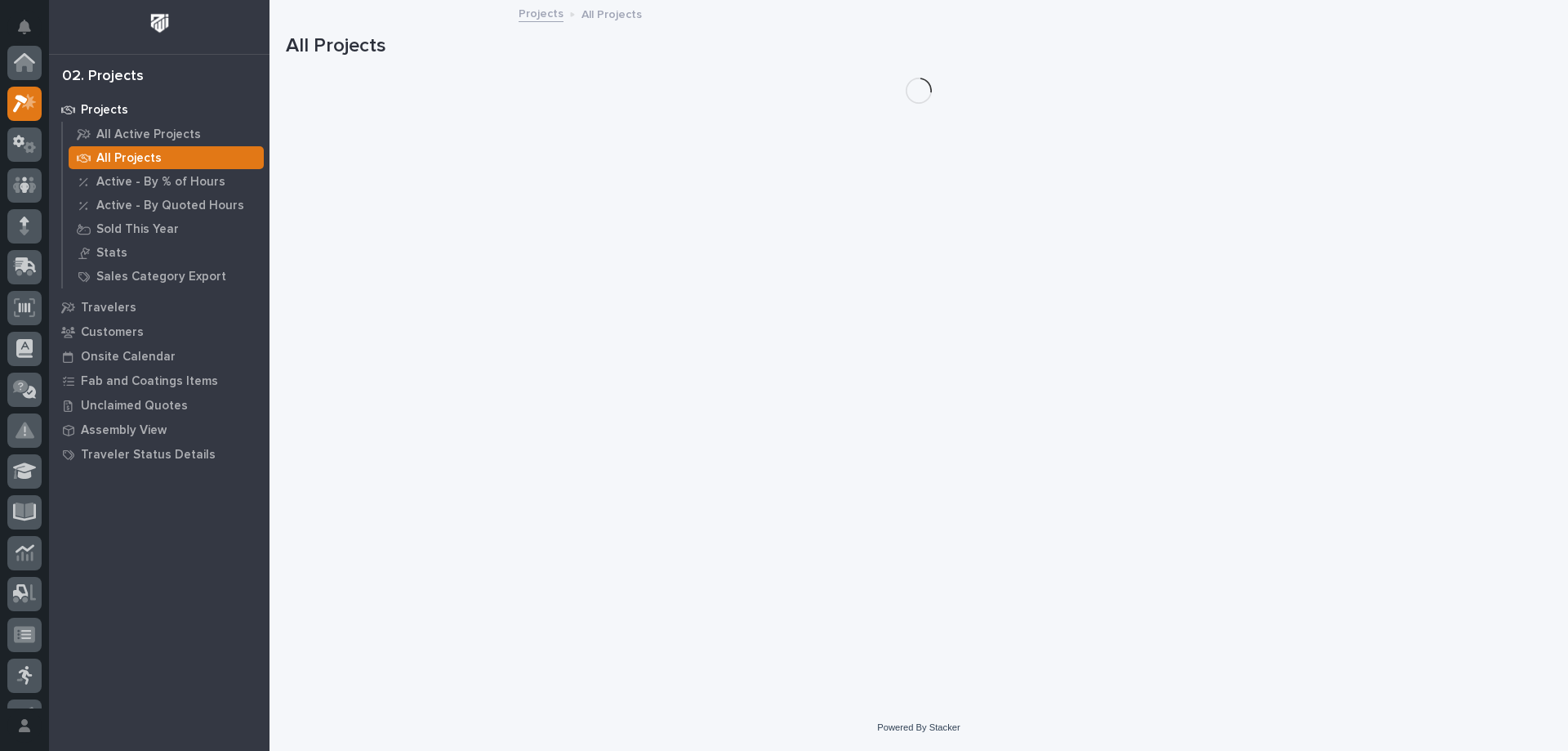
scroll to position [41, 0]
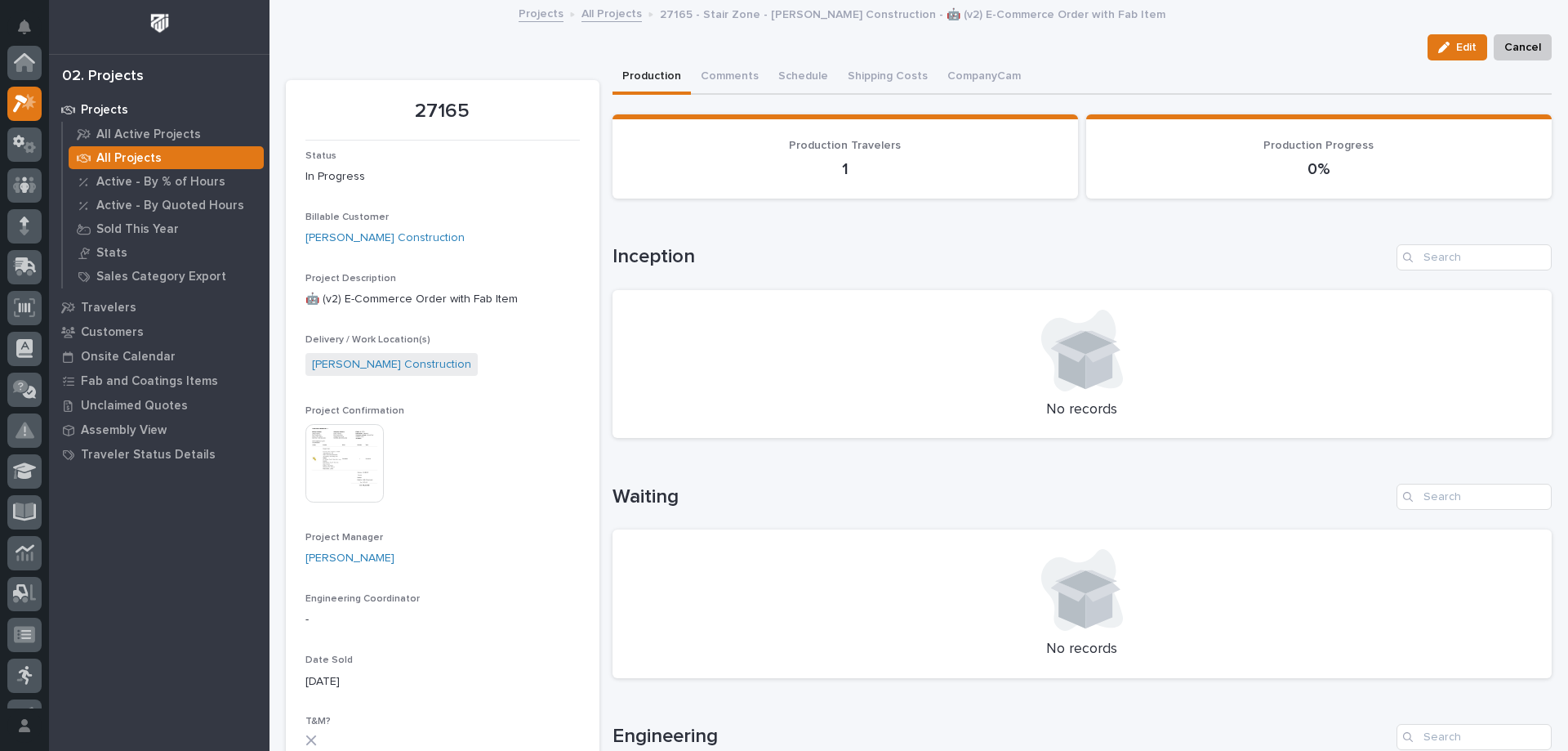
scroll to position [41, 0]
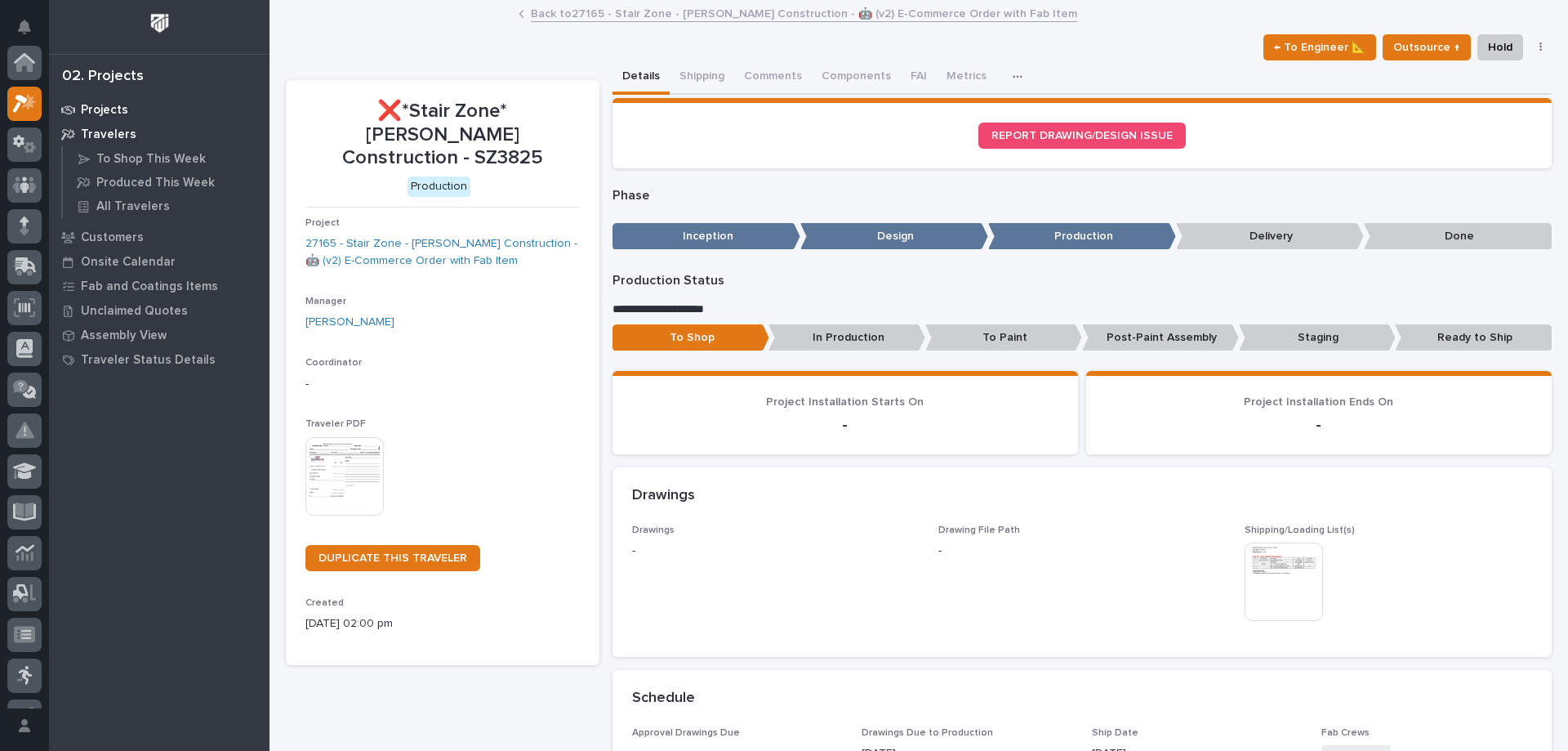
scroll to position [41, 0]
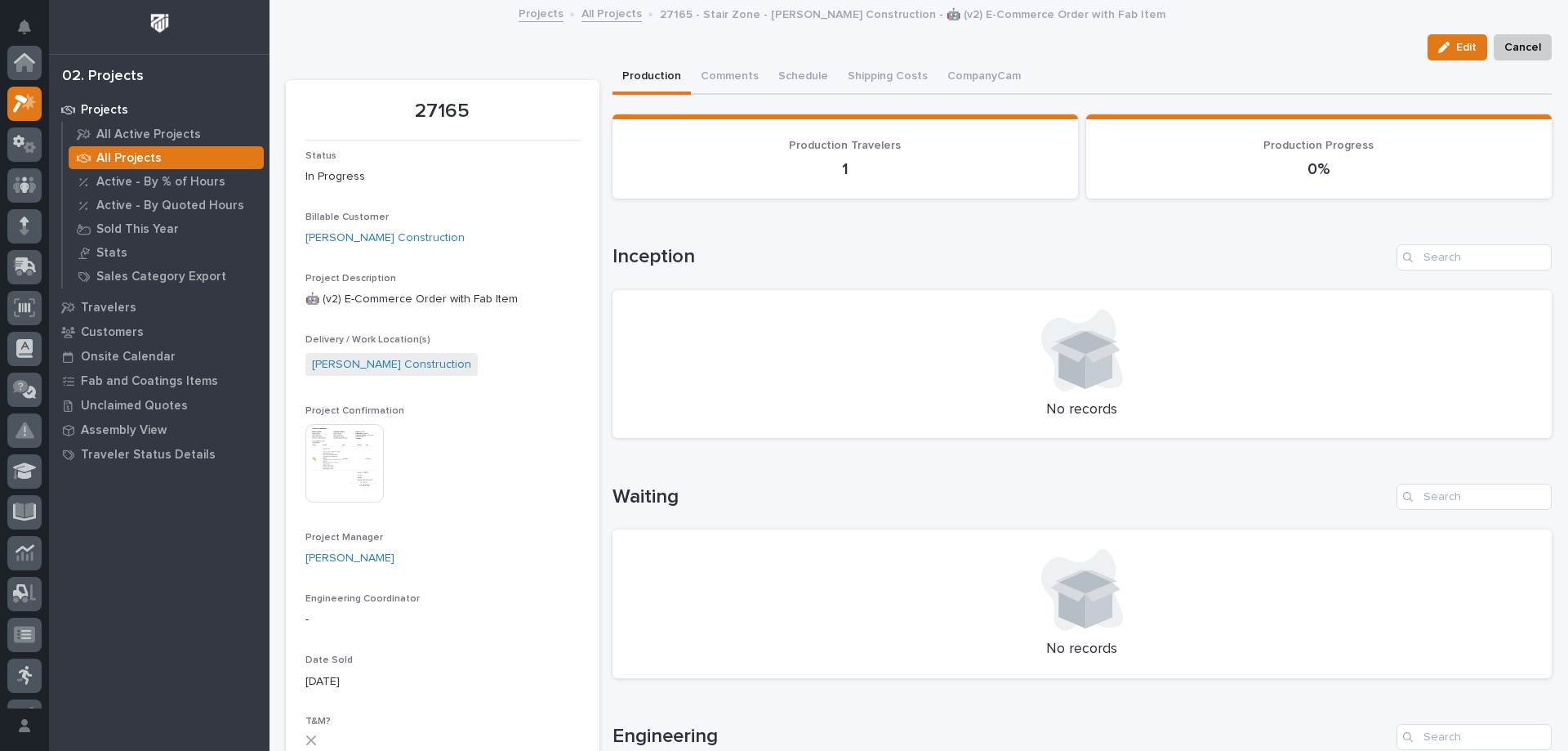
scroll to position [41, 0]
click at [321, 458] on img at bounding box center [344, 462] width 78 height 78
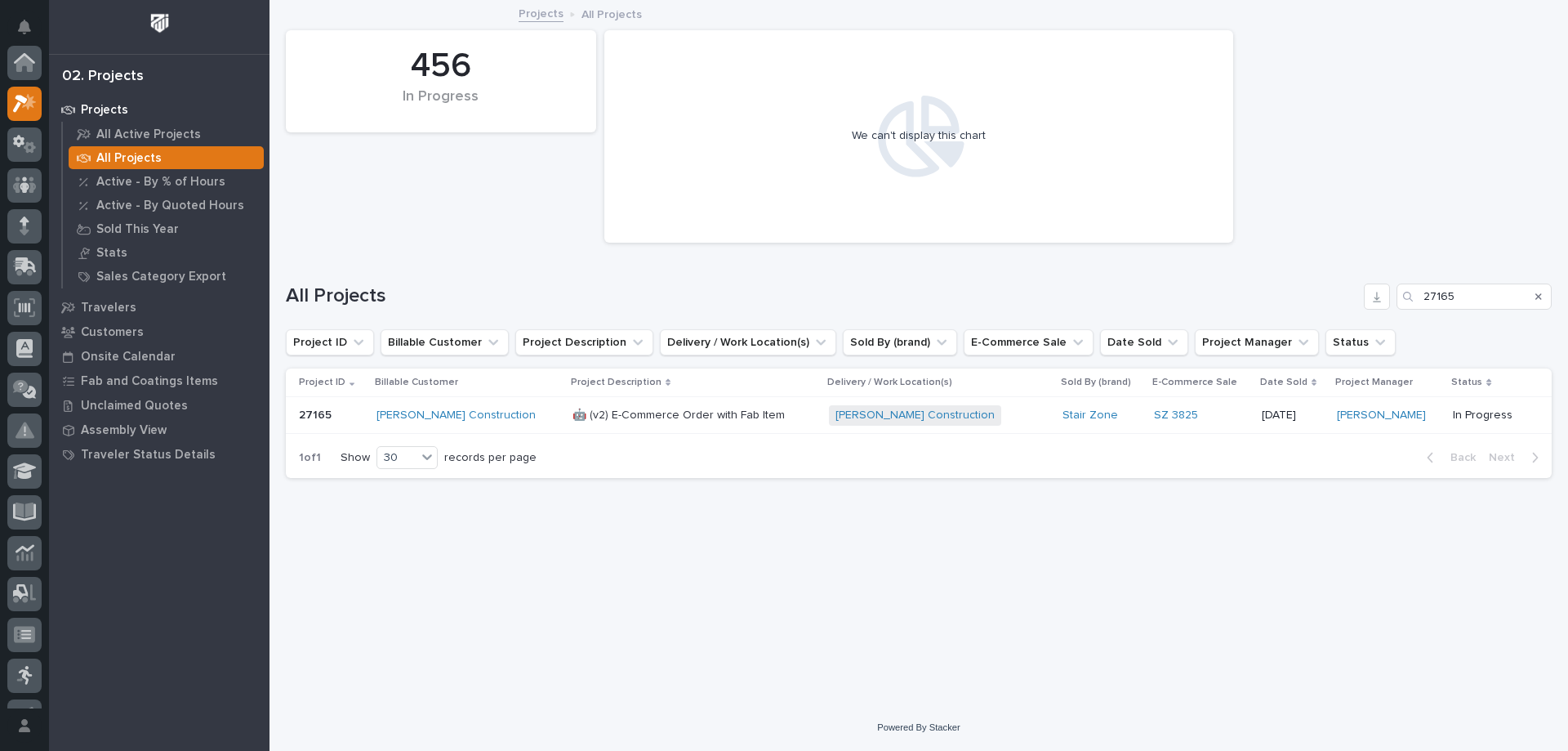
scroll to position [41, 0]
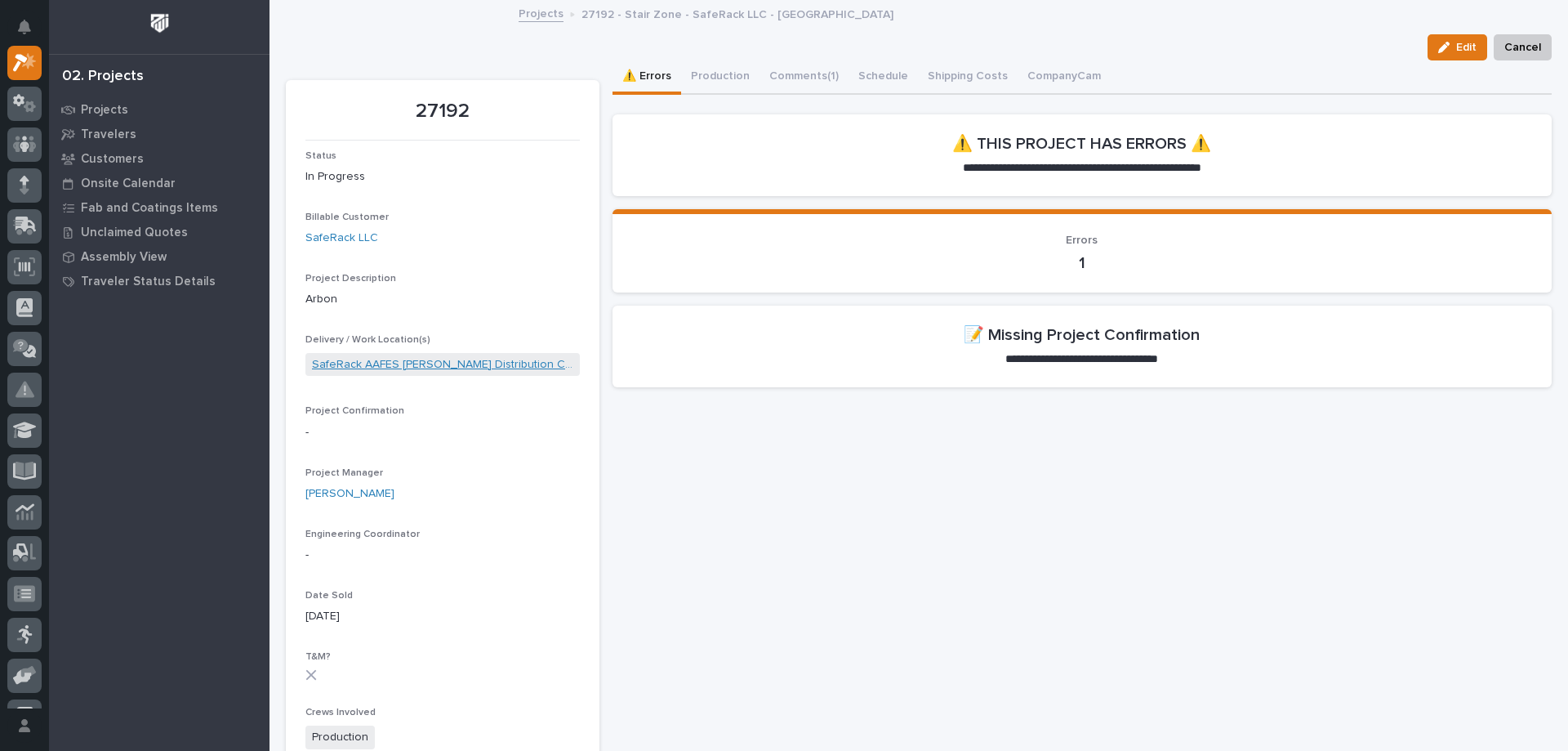
click at [458, 368] on link "SafeRack AAFES Dan Daniel Distribution Center" at bounding box center [442, 364] width 261 height 17
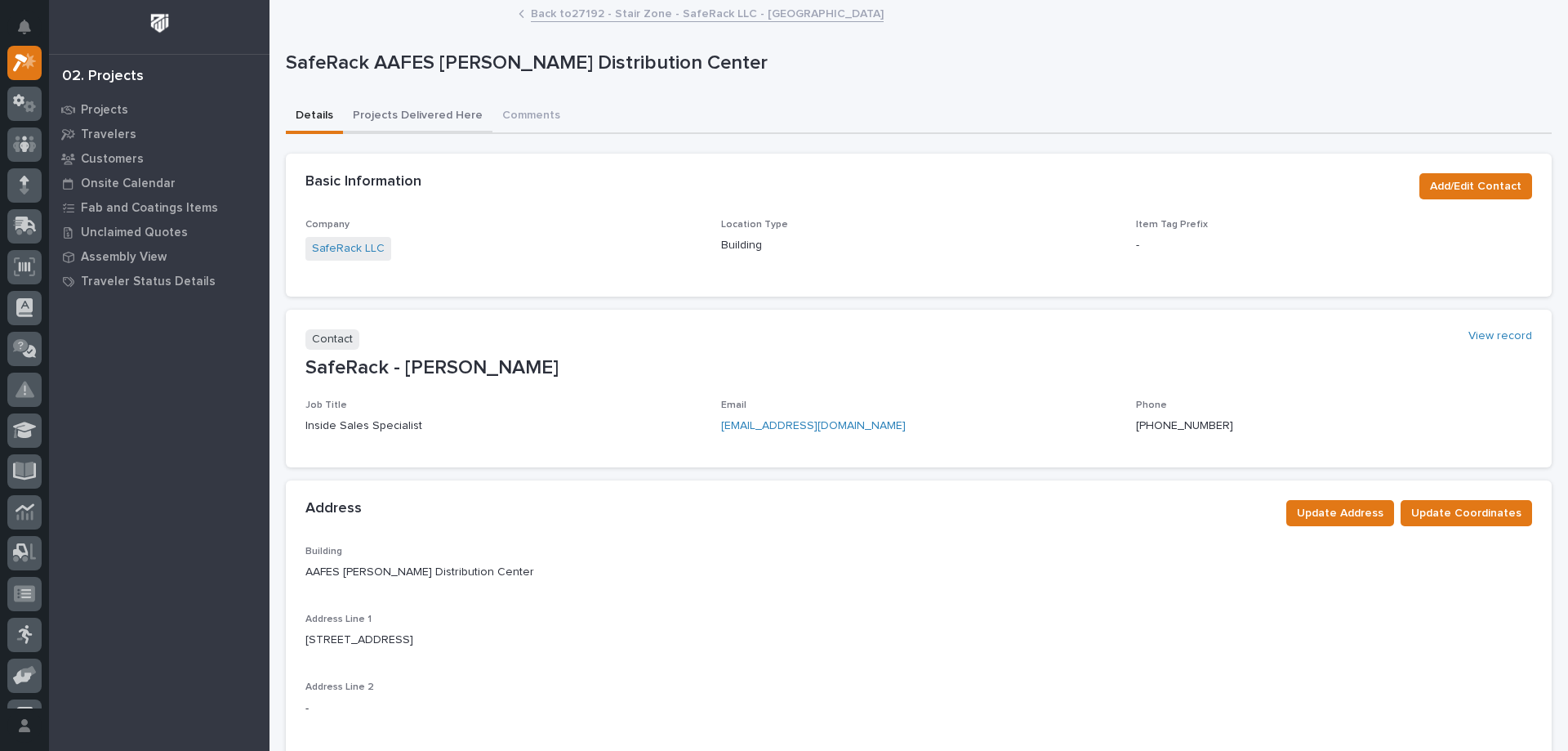
click at [404, 112] on button "Projects Delivered Here" at bounding box center [418, 117] width 149 height 34
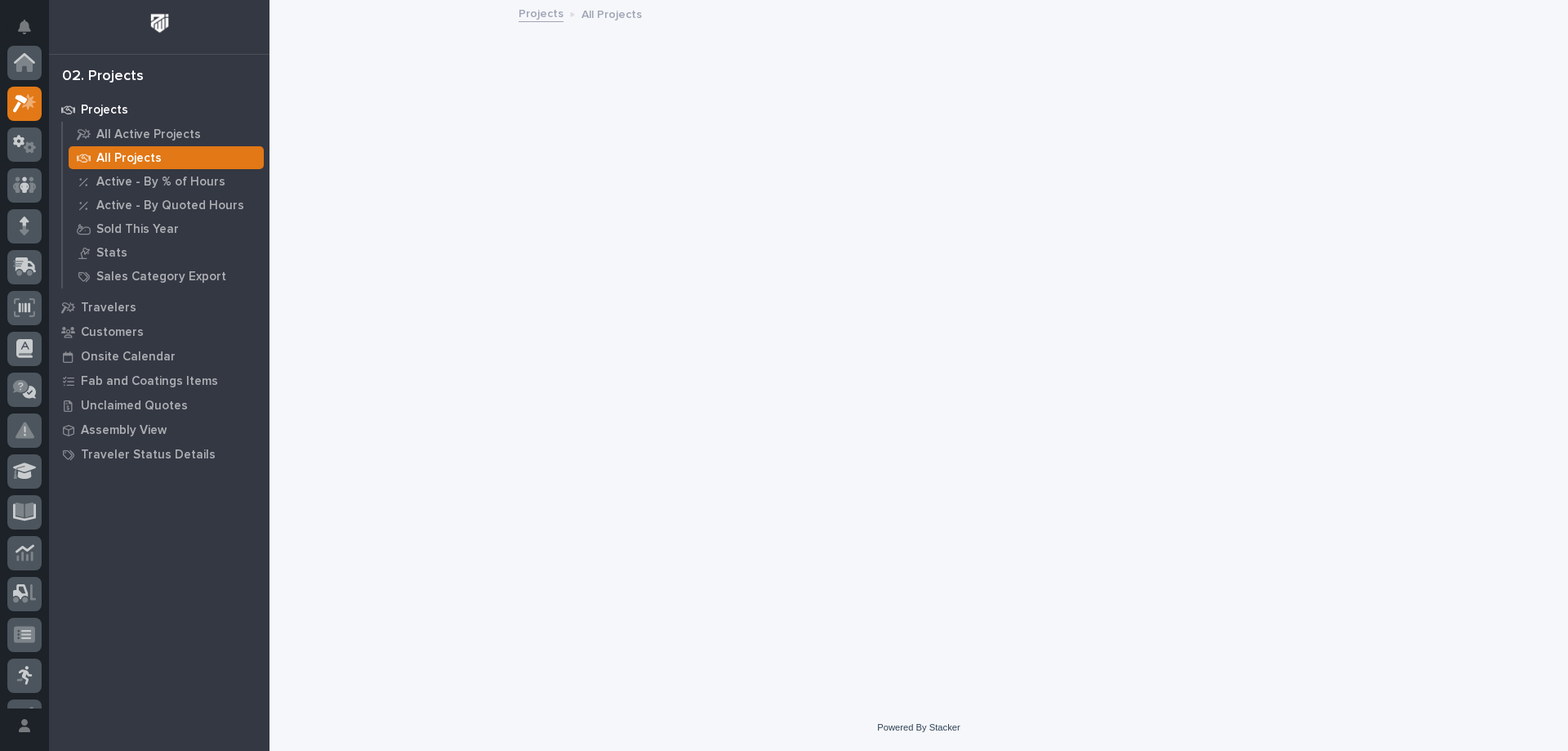
scroll to position [41, 0]
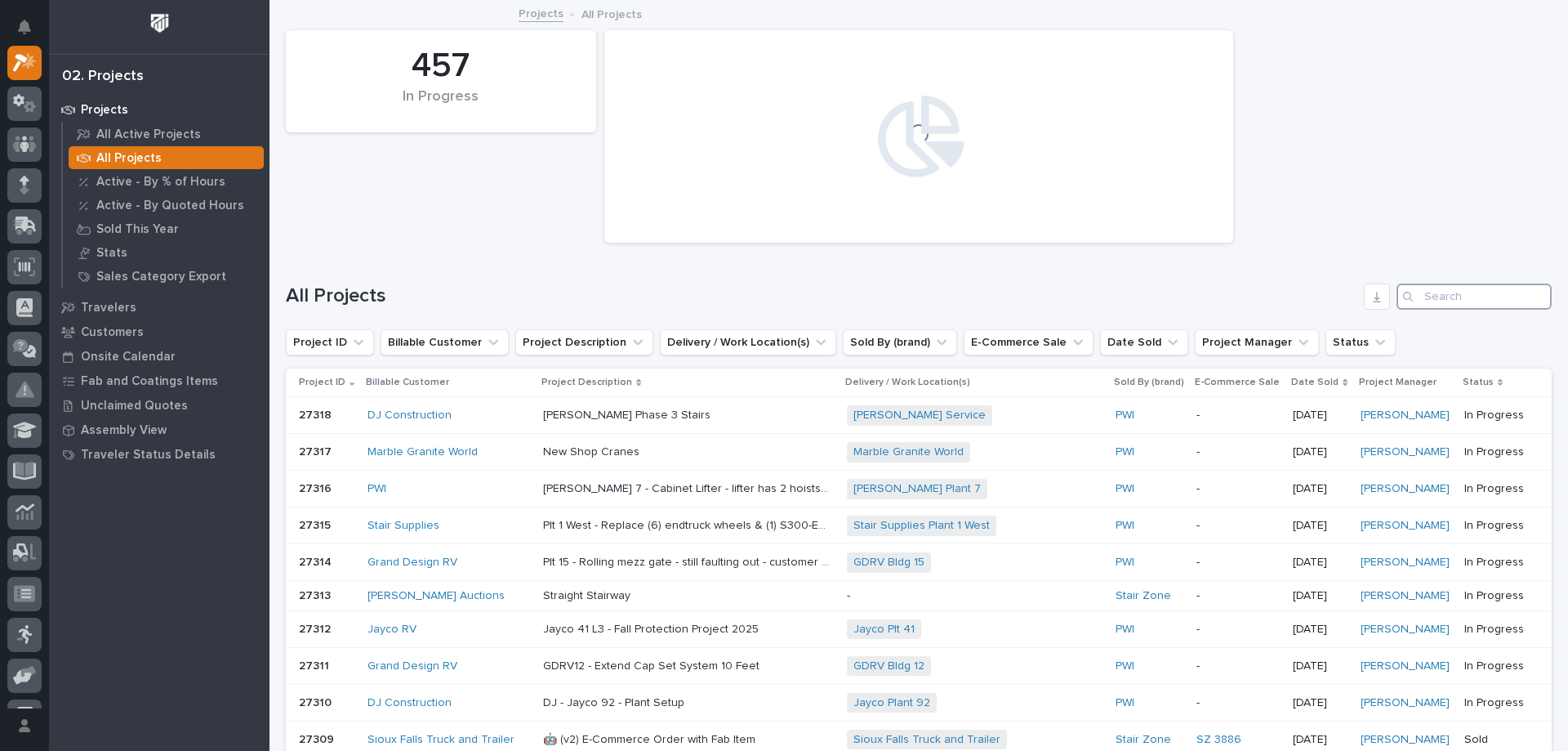
click at [1430, 297] on input "Search" at bounding box center [1473, 296] width 155 height 26
type input "25871"
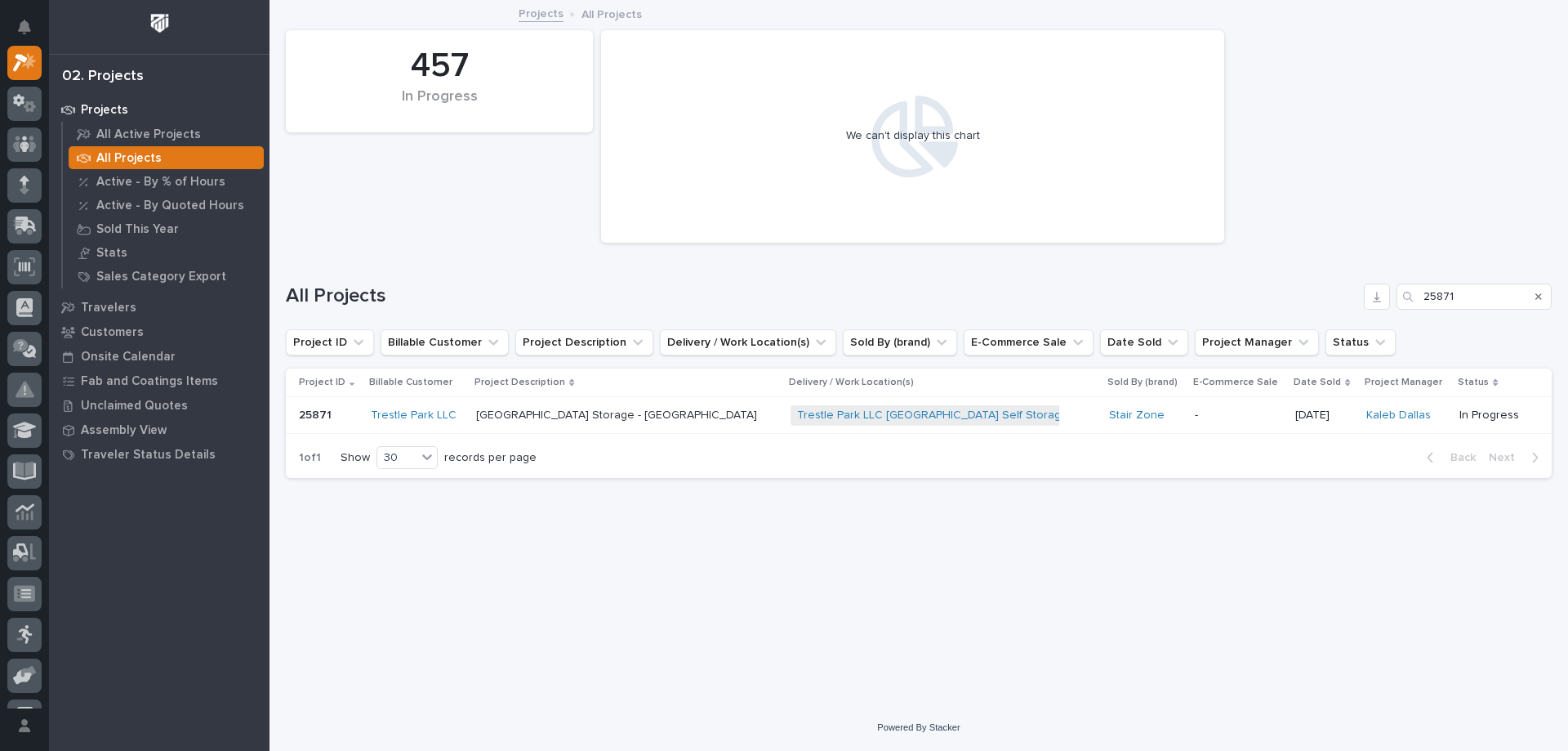
click at [625, 415] on p "Trestle Park Storage - Stair Tower" at bounding box center [617, 414] width 284 height 17
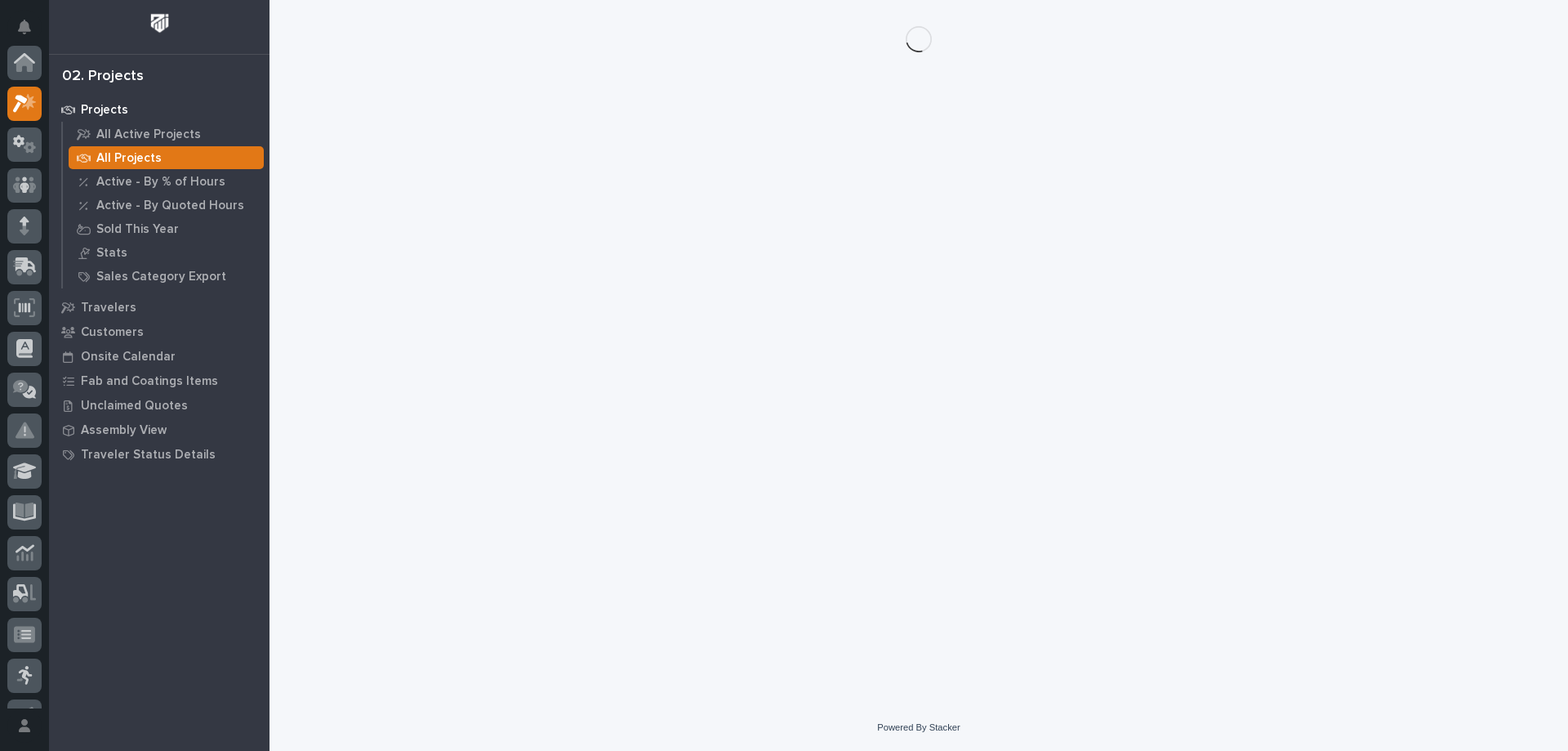
scroll to position [41, 0]
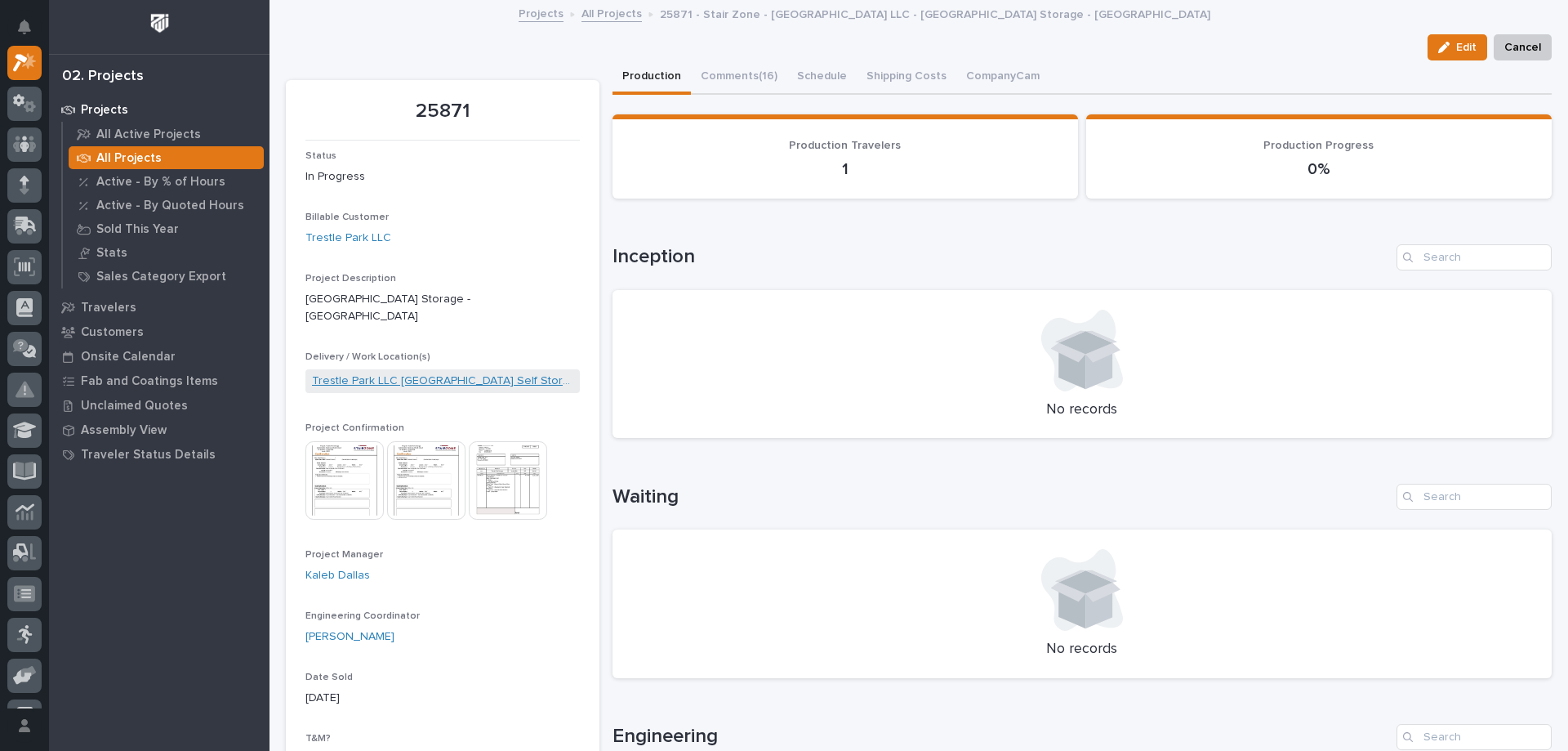
click at [447, 373] on link "Trestle Park LLC Trestle Park Self Storage" at bounding box center [442, 381] width 261 height 17
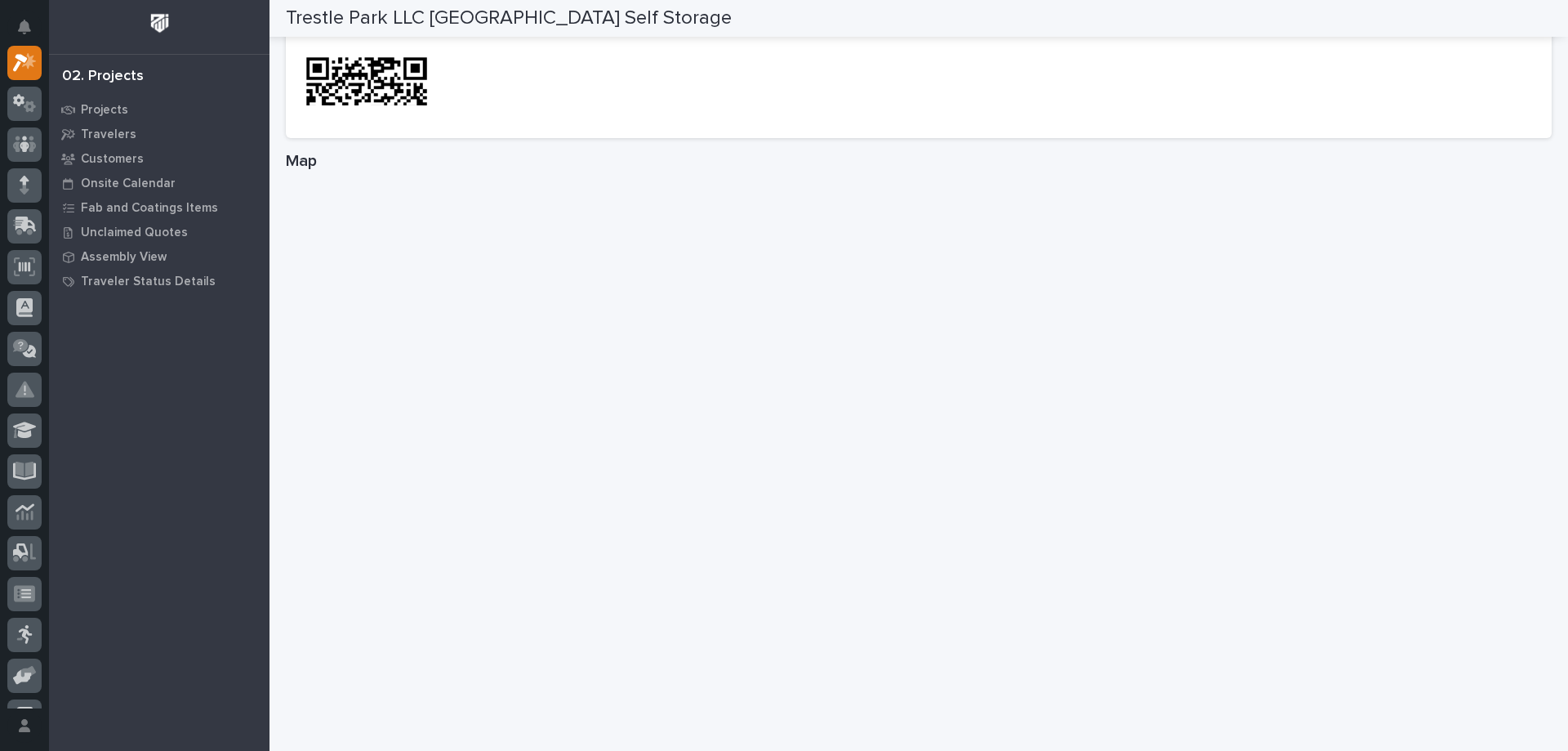
scroll to position [816, 0]
